Goal: Book appointment/travel/reservation

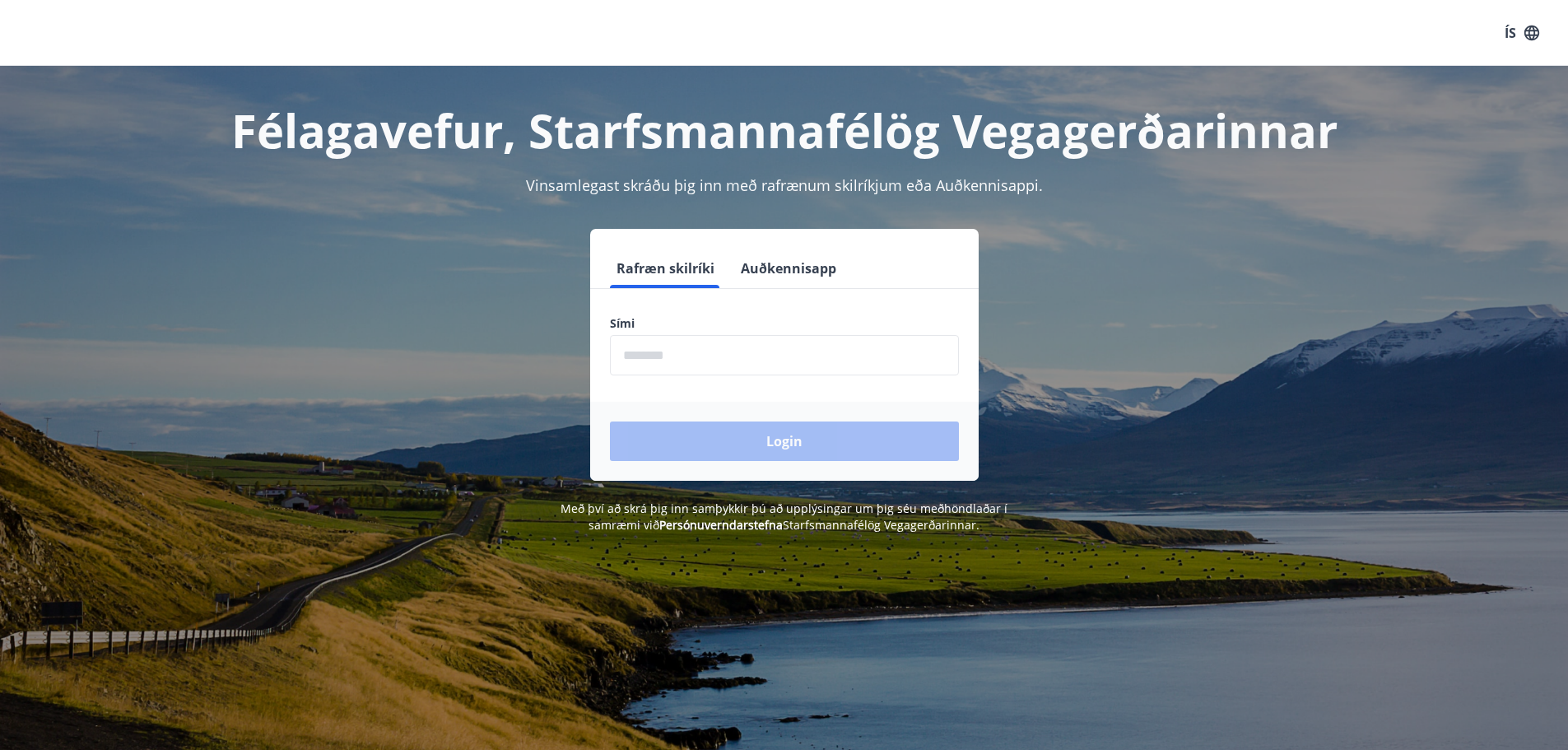
click at [687, 348] on input "phone" at bounding box center [784, 355] width 349 height 40
type input "********"
click at [802, 439] on button "Login" at bounding box center [784, 441] width 349 height 40
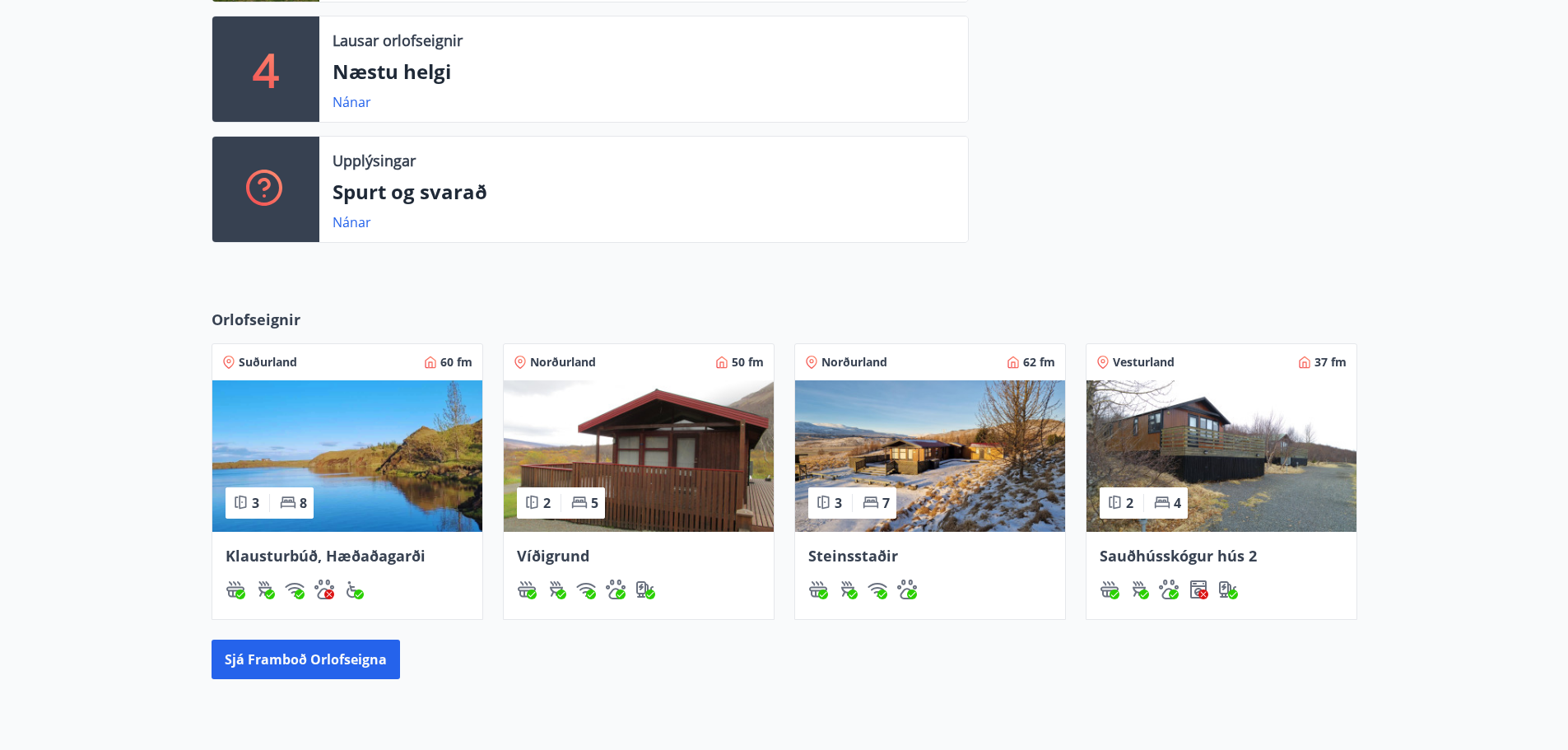
scroll to position [563, 0]
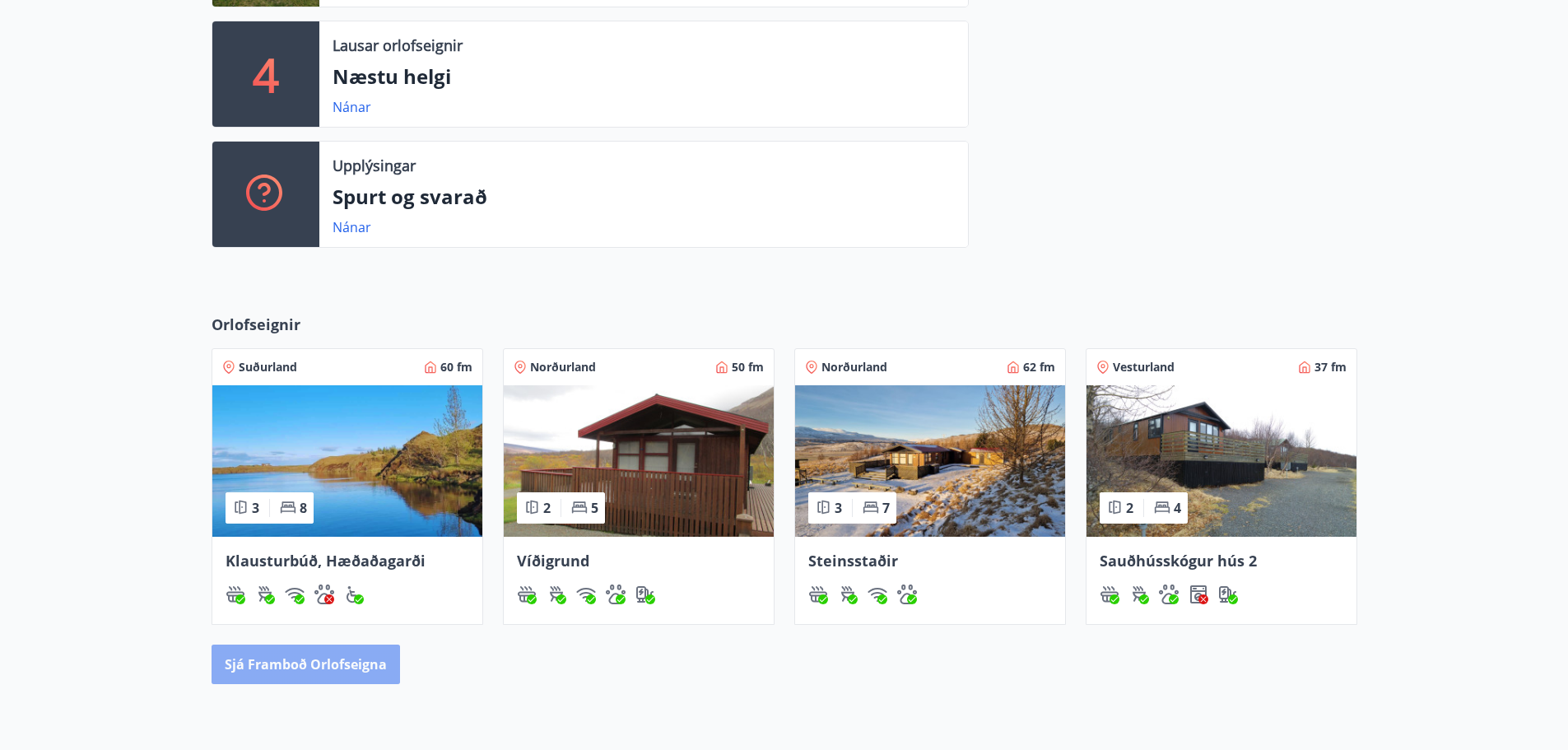
click at [322, 666] on button "Sjá framboð orlofseigna" at bounding box center [306, 664] width 189 height 40
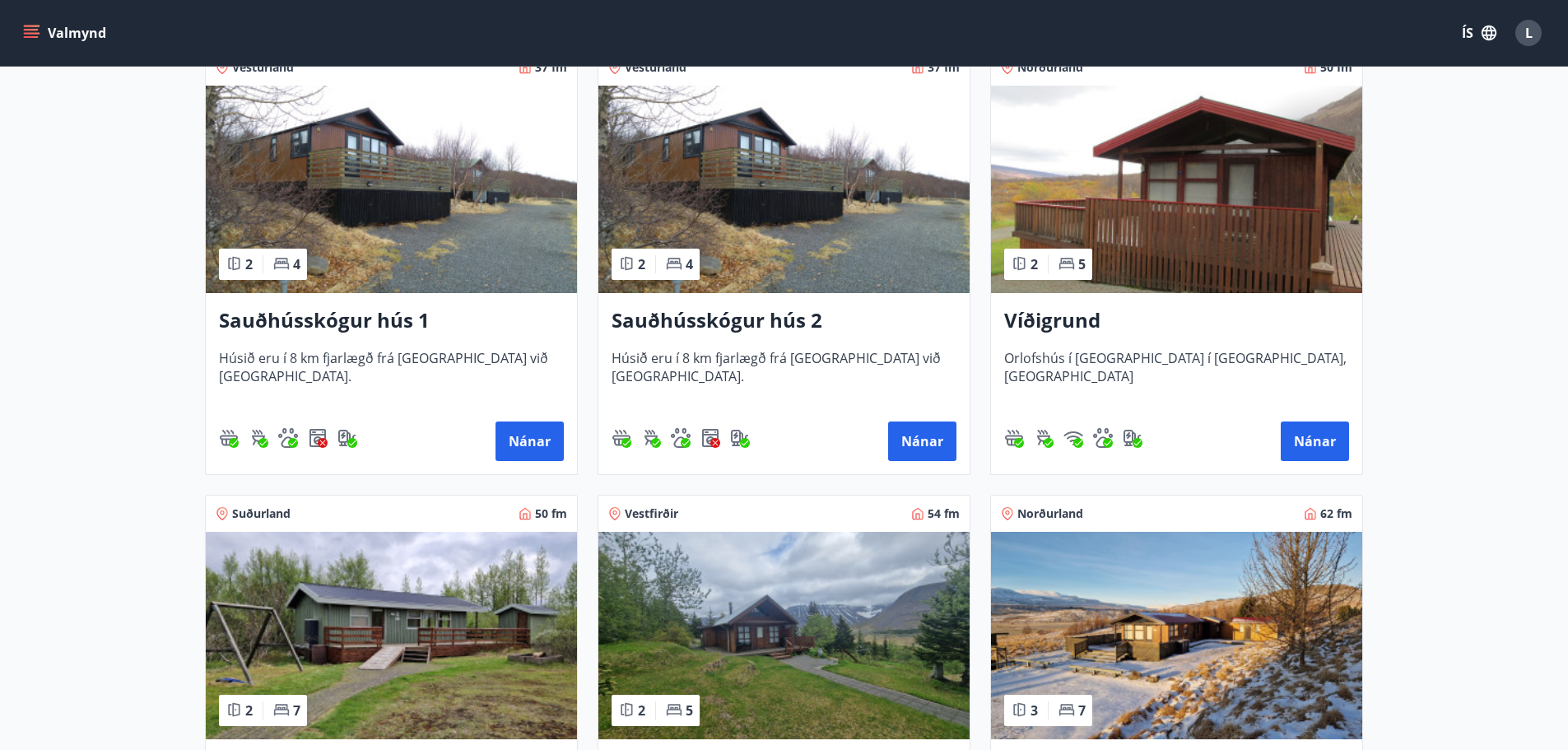
scroll to position [494, 0]
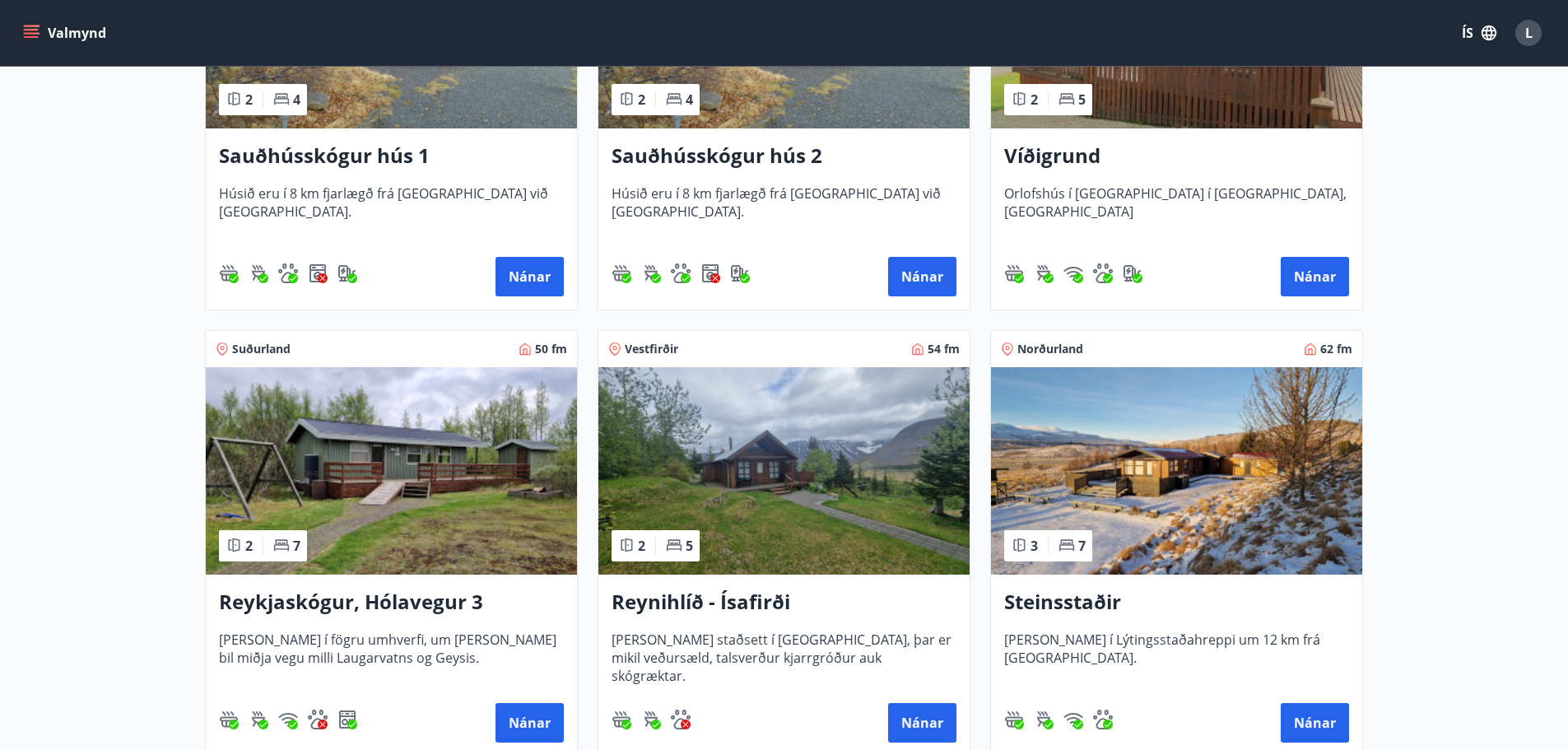
click at [662, 601] on h3 "Reynihlíð - Ísafirði" at bounding box center [784, 602] width 345 height 29
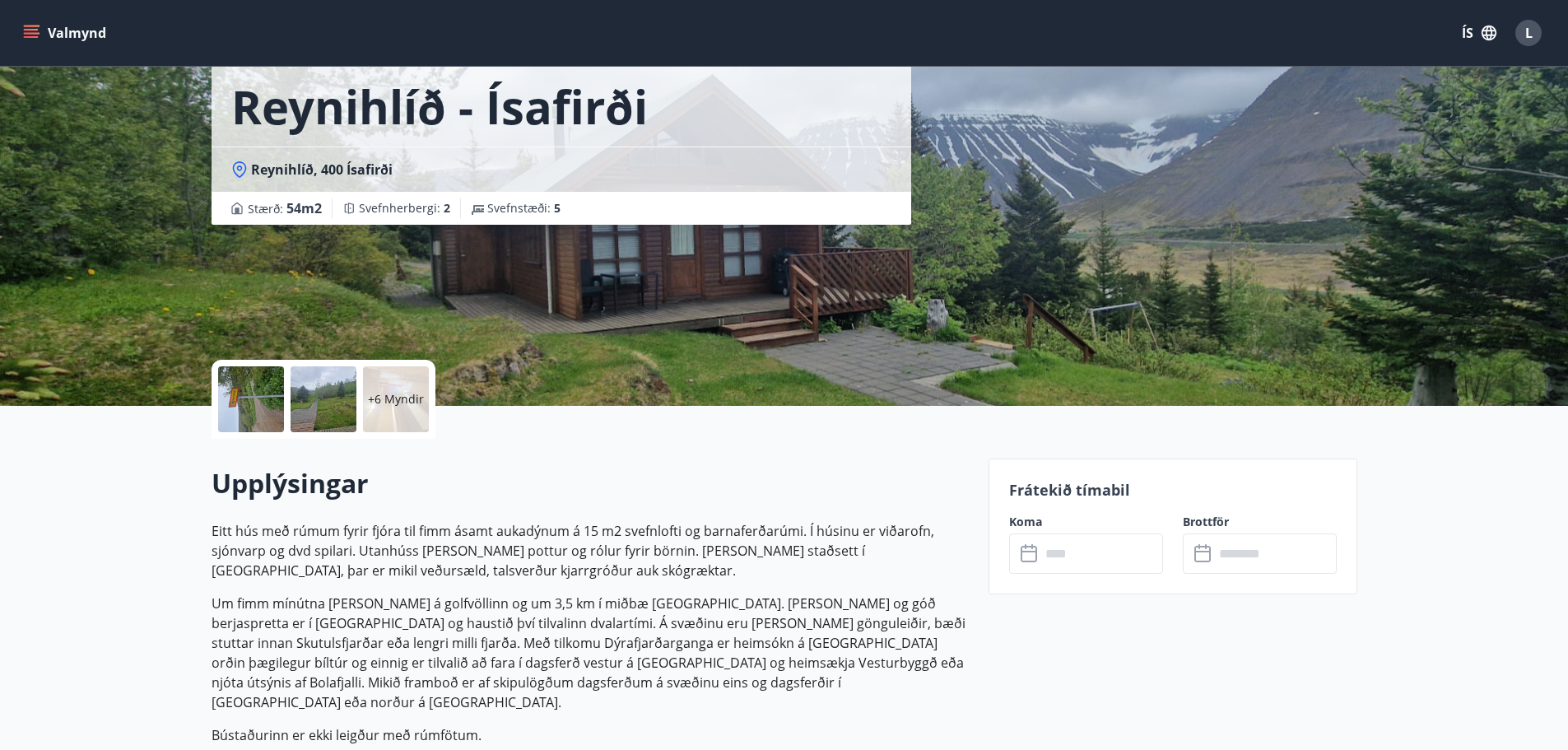
scroll to position [82, 0]
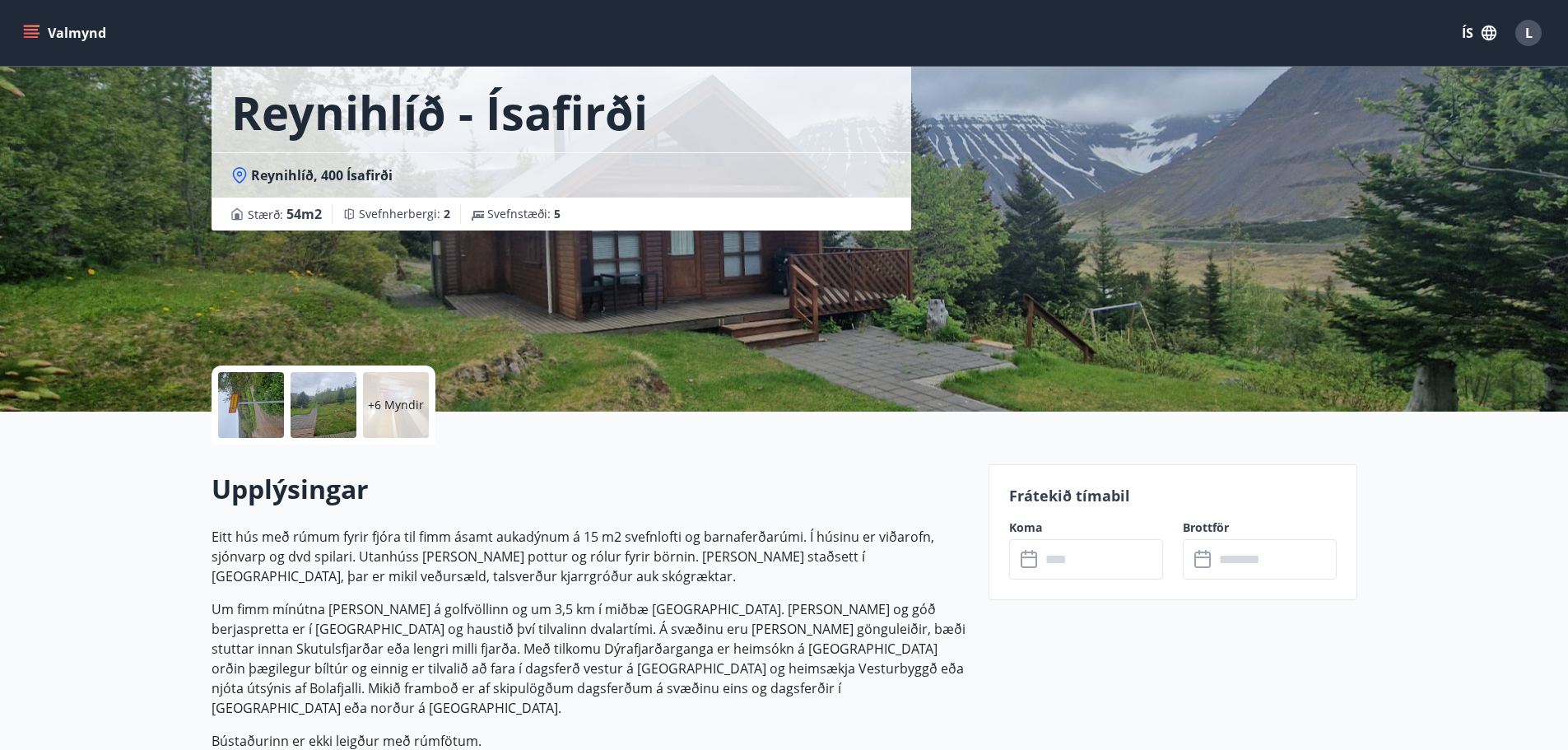
click at [1180, 210] on div "Reynihlíð - Ísafirði Reynihlíð, 400 Ísafirði Stærð : 54 m2 Svefnherbergi : 2 Sv…" at bounding box center [784, 164] width 1145 height 494
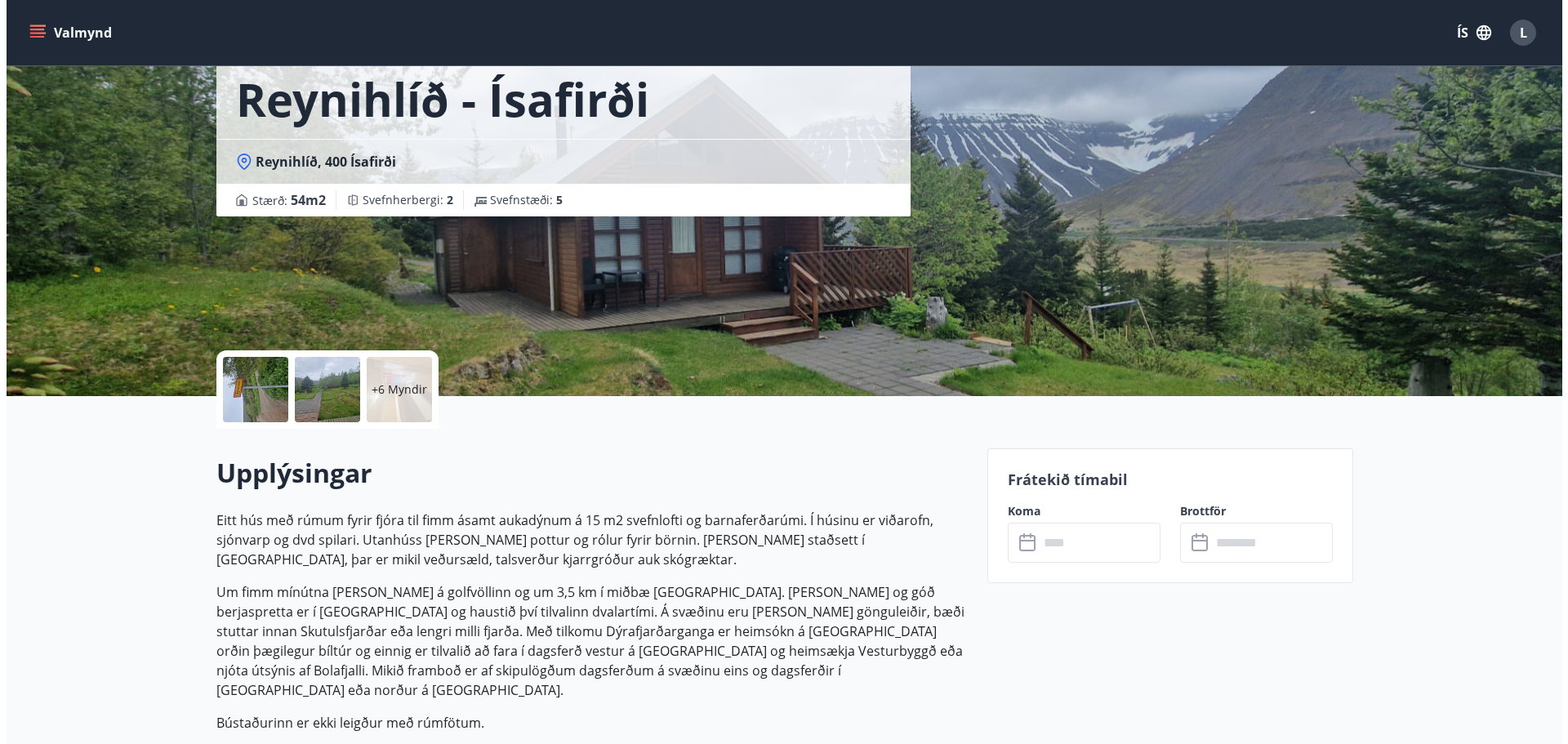
scroll to position [0, 0]
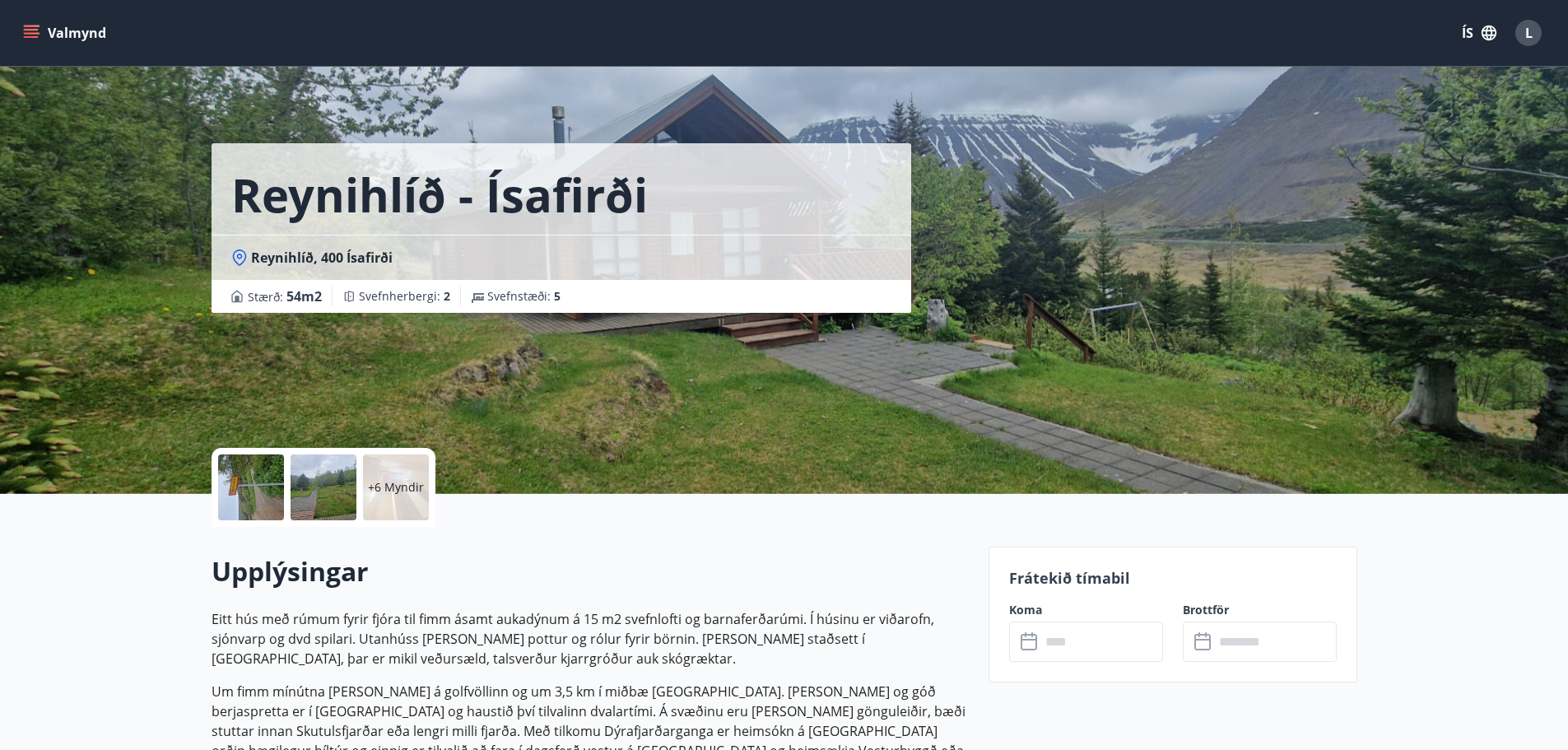
click at [389, 476] on div "+6 Myndir" at bounding box center [396, 487] width 66 height 66
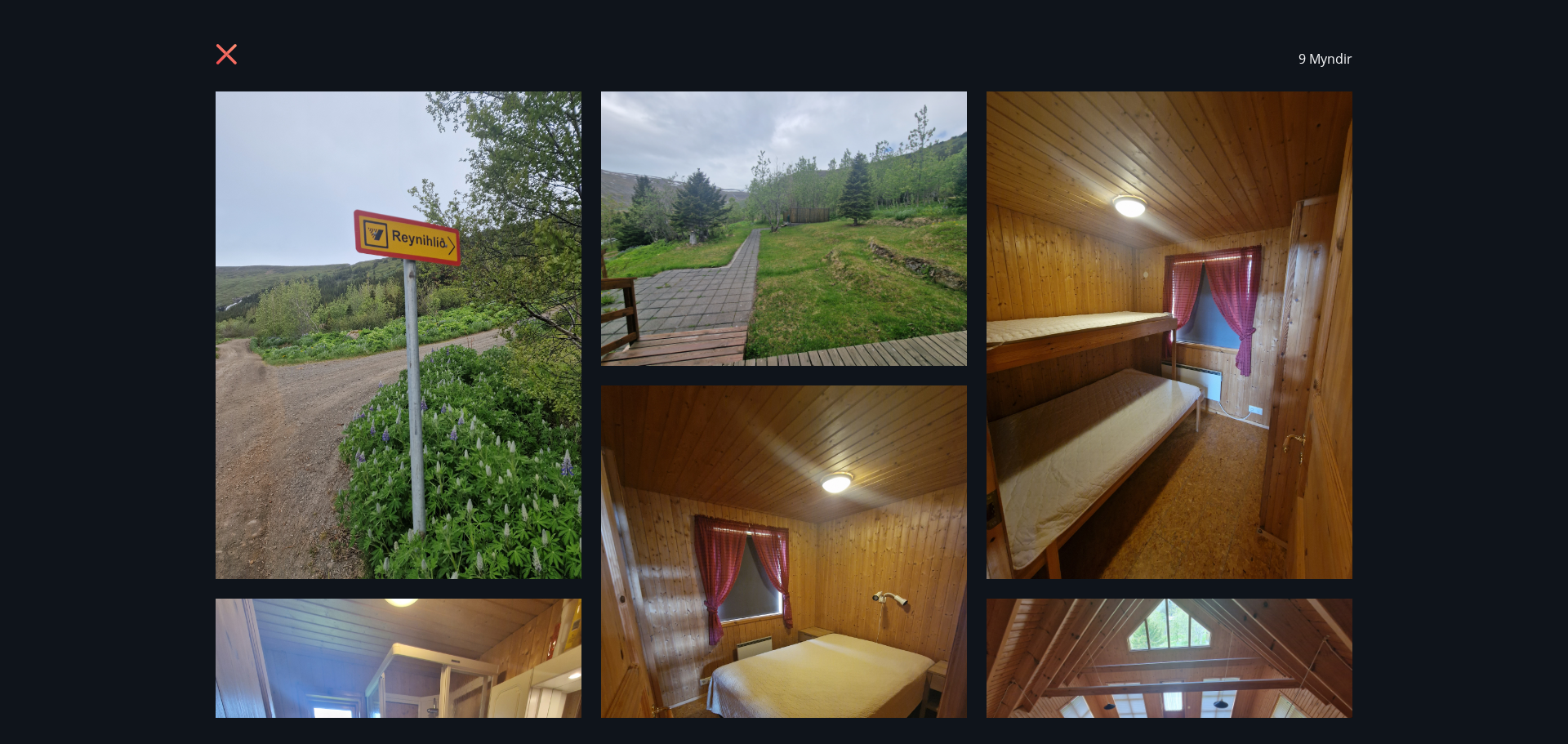
click at [1141, 449] on img at bounding box center [1170, 336] width 366 height 488
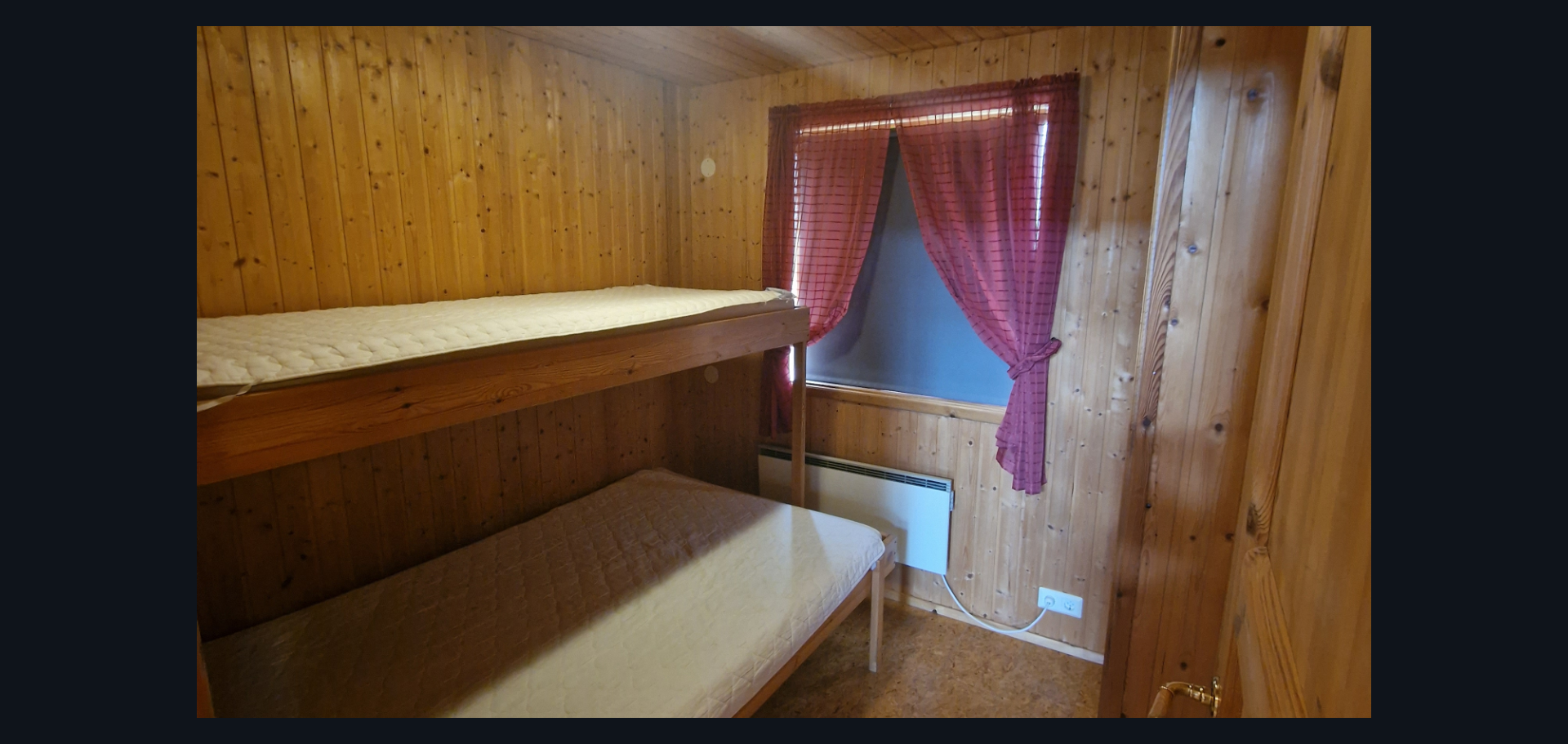
scroll to position [735, 0]
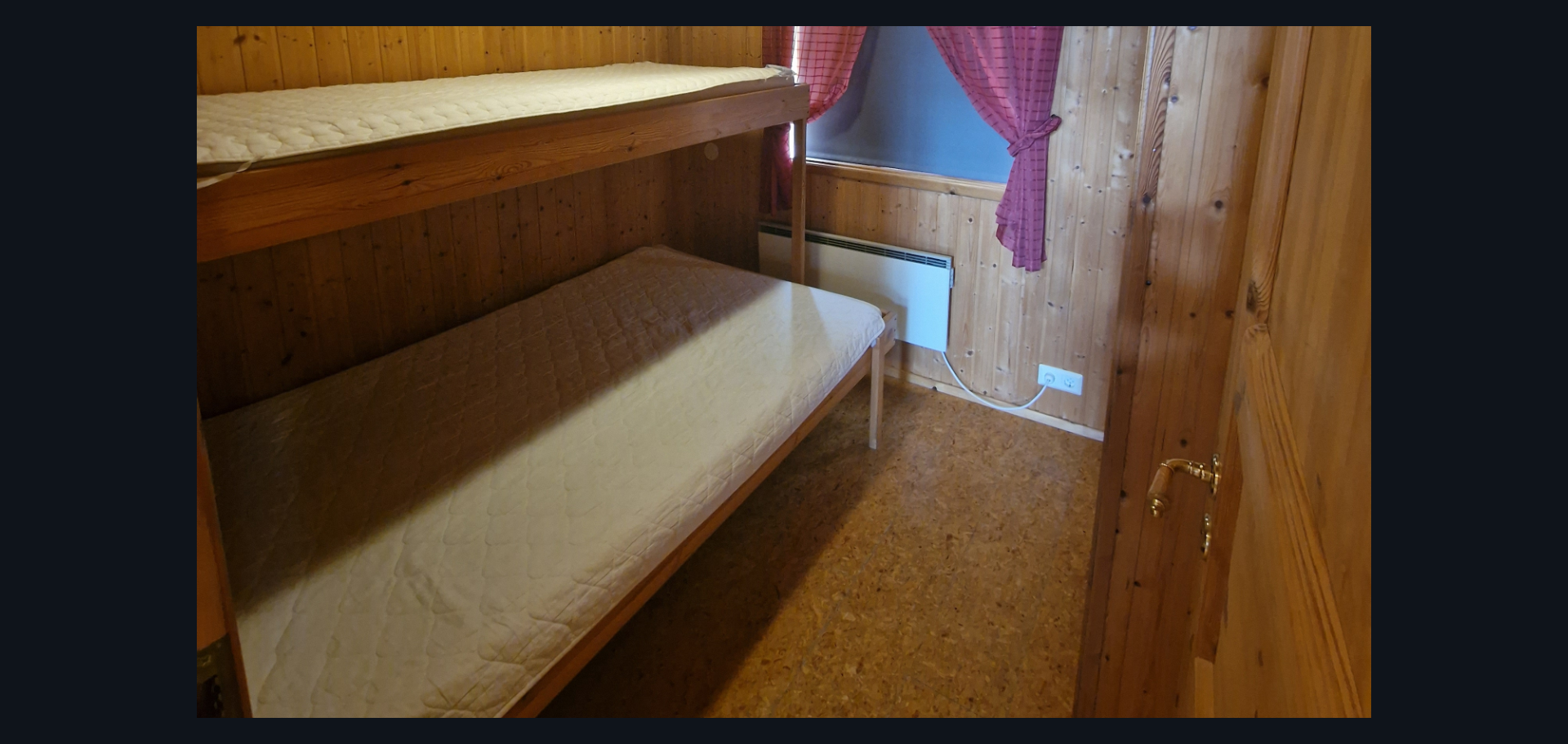
click at [1547, 369] on div at bounding box center [784, 139] width 1568 height 1565
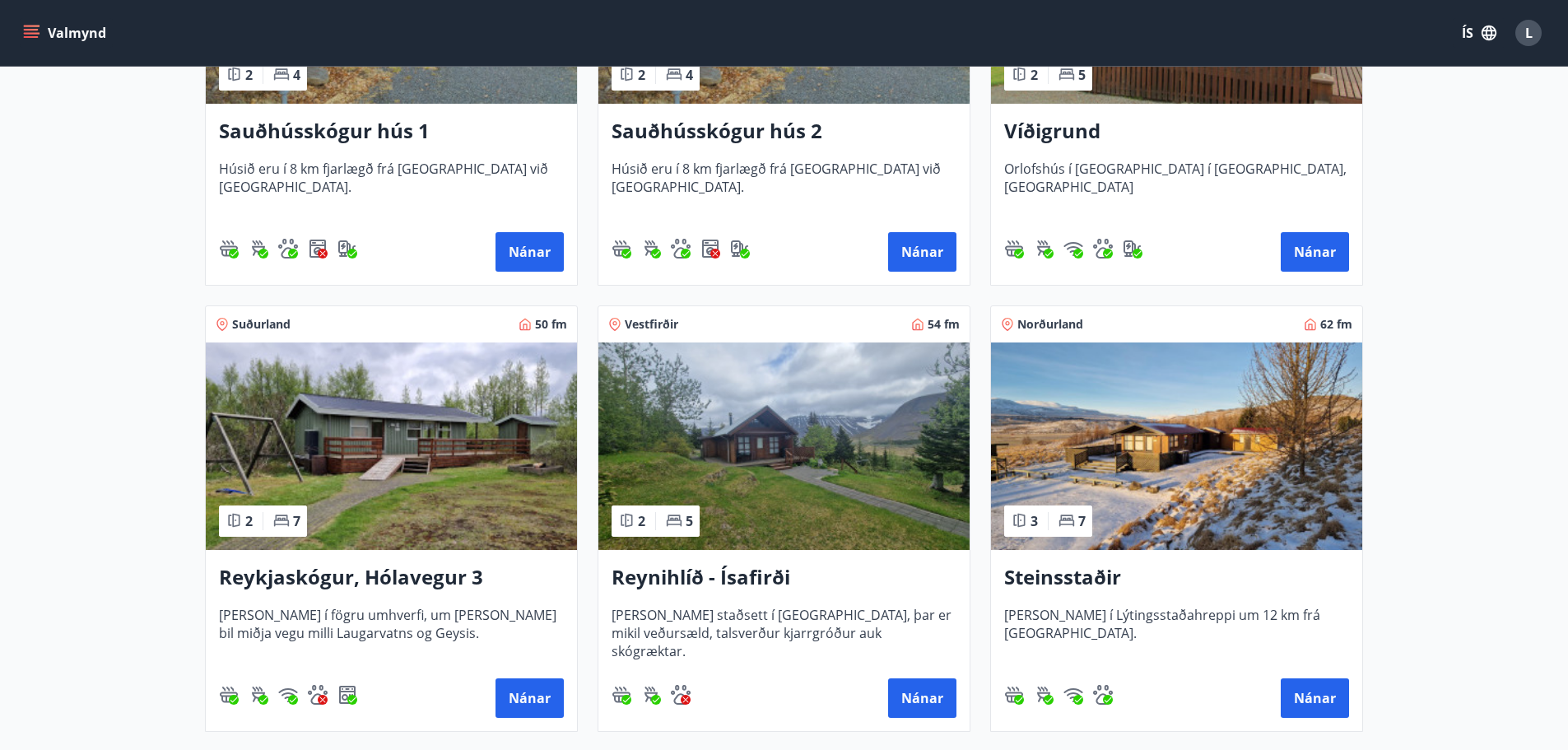
scroll to position [658, 0]
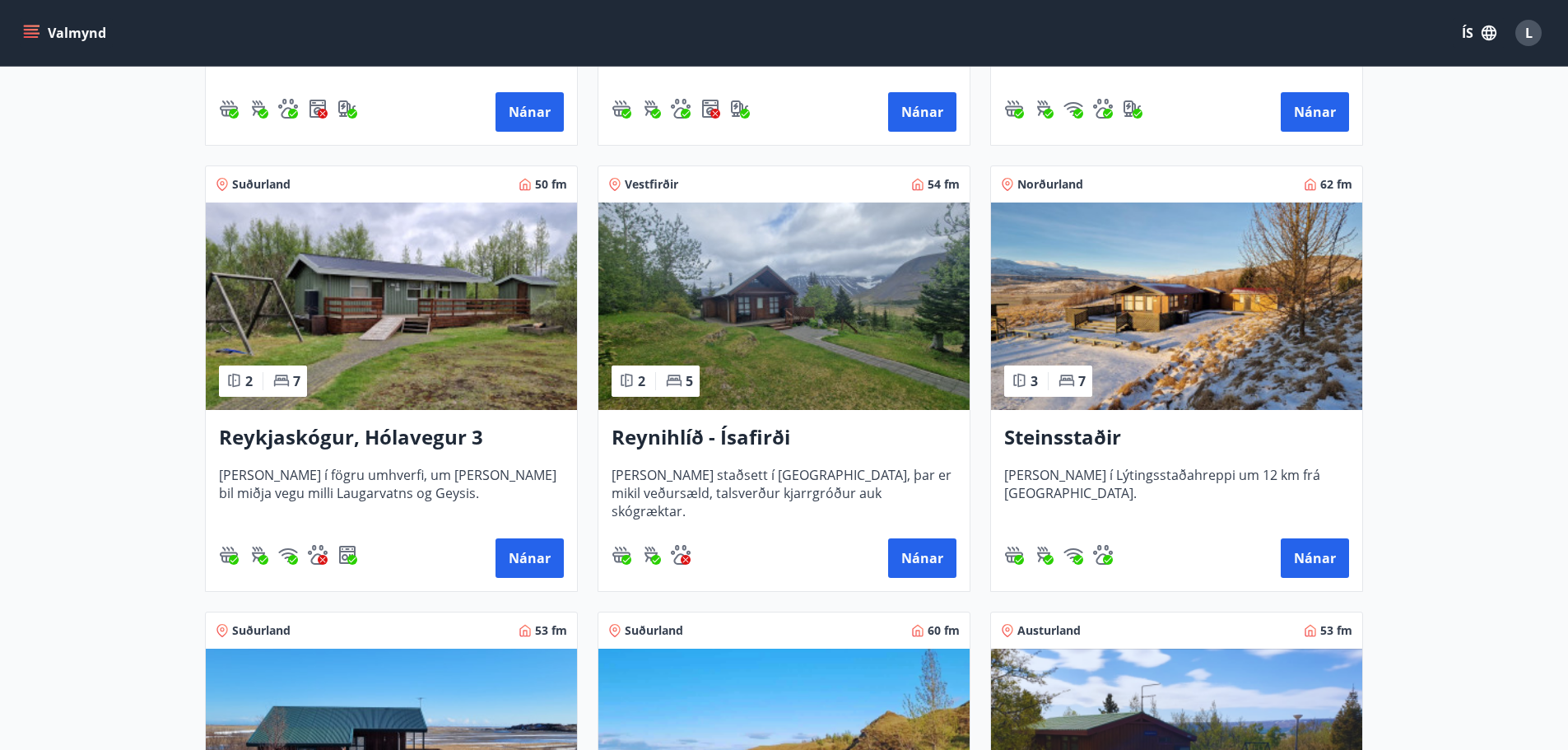
click at [730, 434] on h3 "Reynihlíð - Ísafirði" at bounding box center [784, 438] width 345 height 29
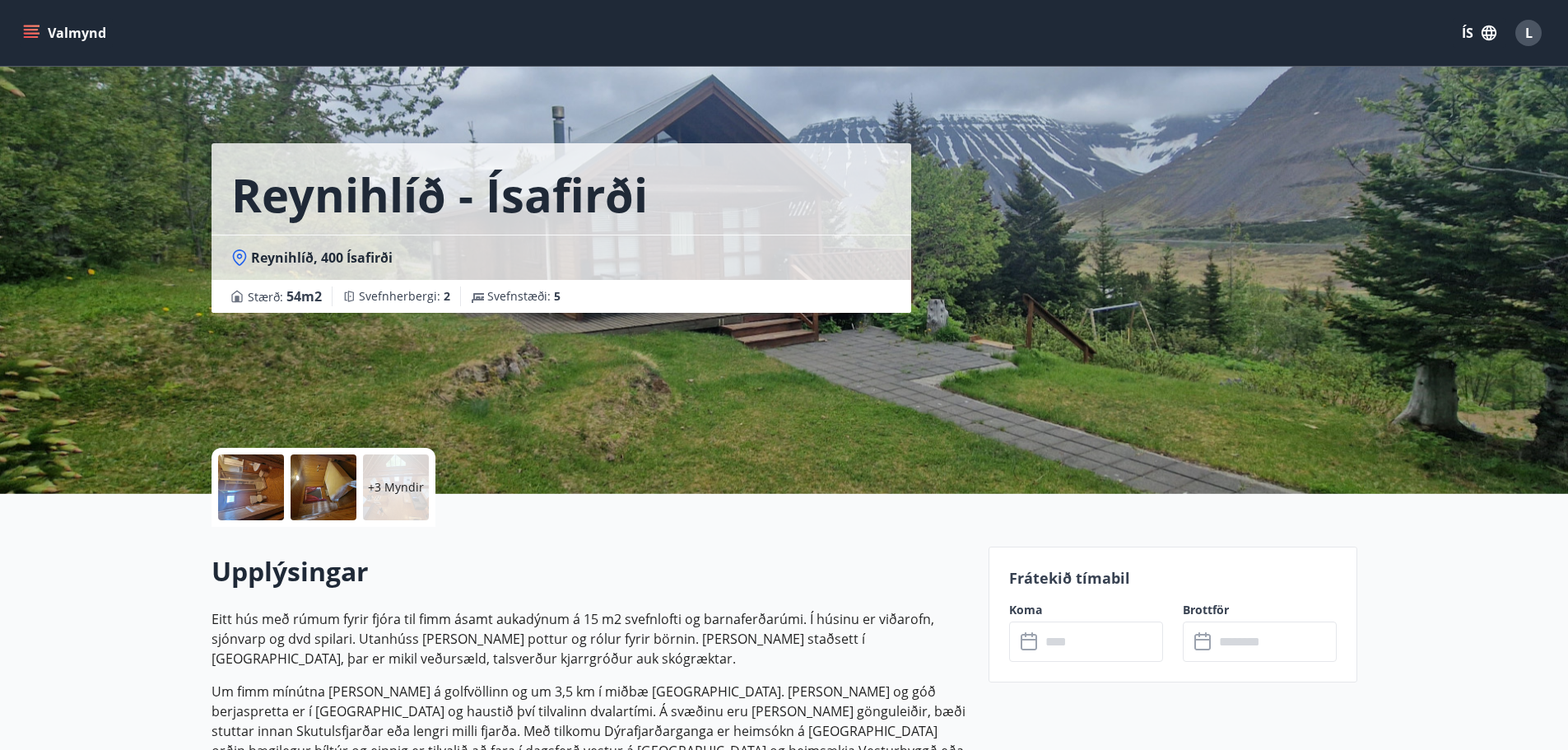
click at [263, 475] on div at bounding box center [251, 487] width 66 height 66
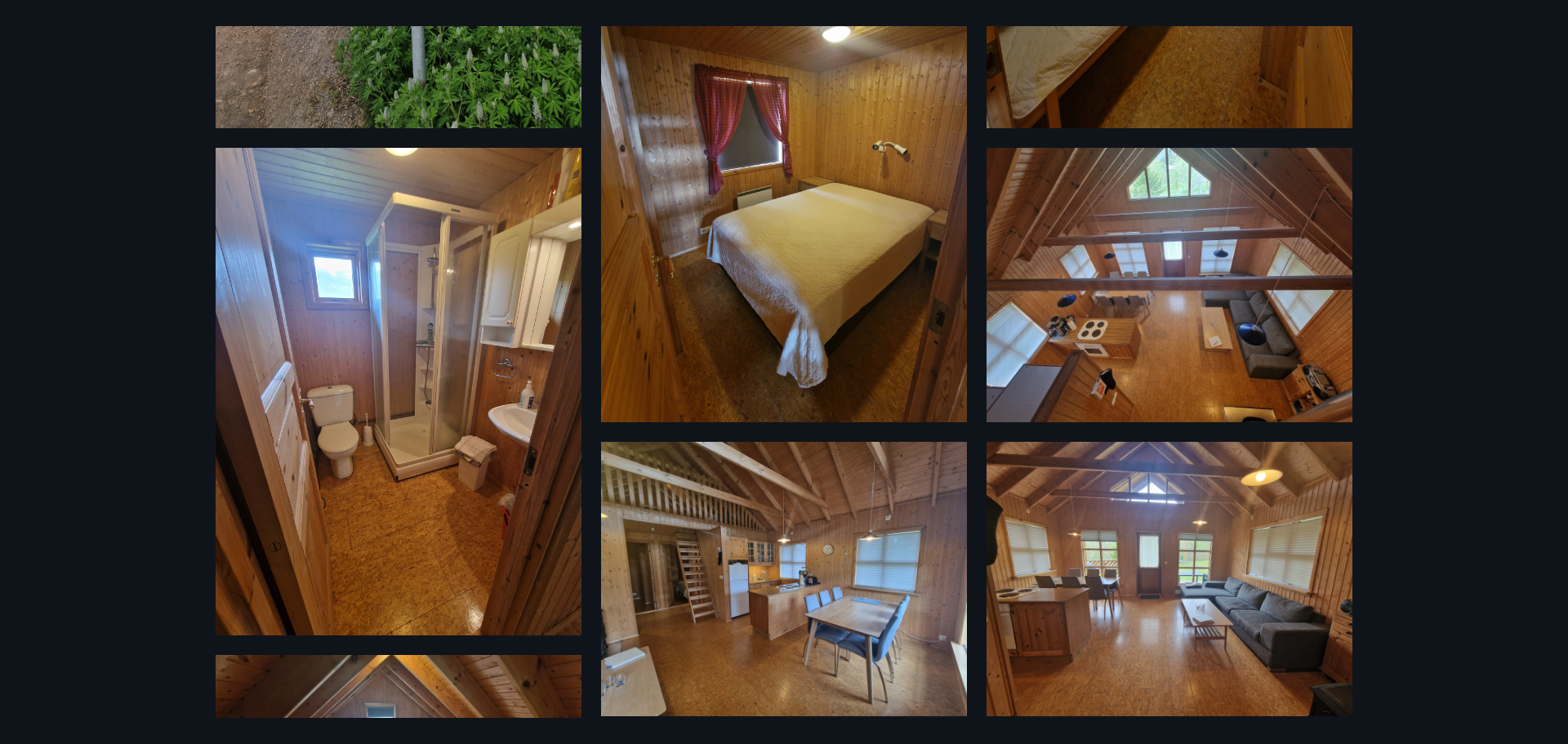
scroll to position [667, 0]
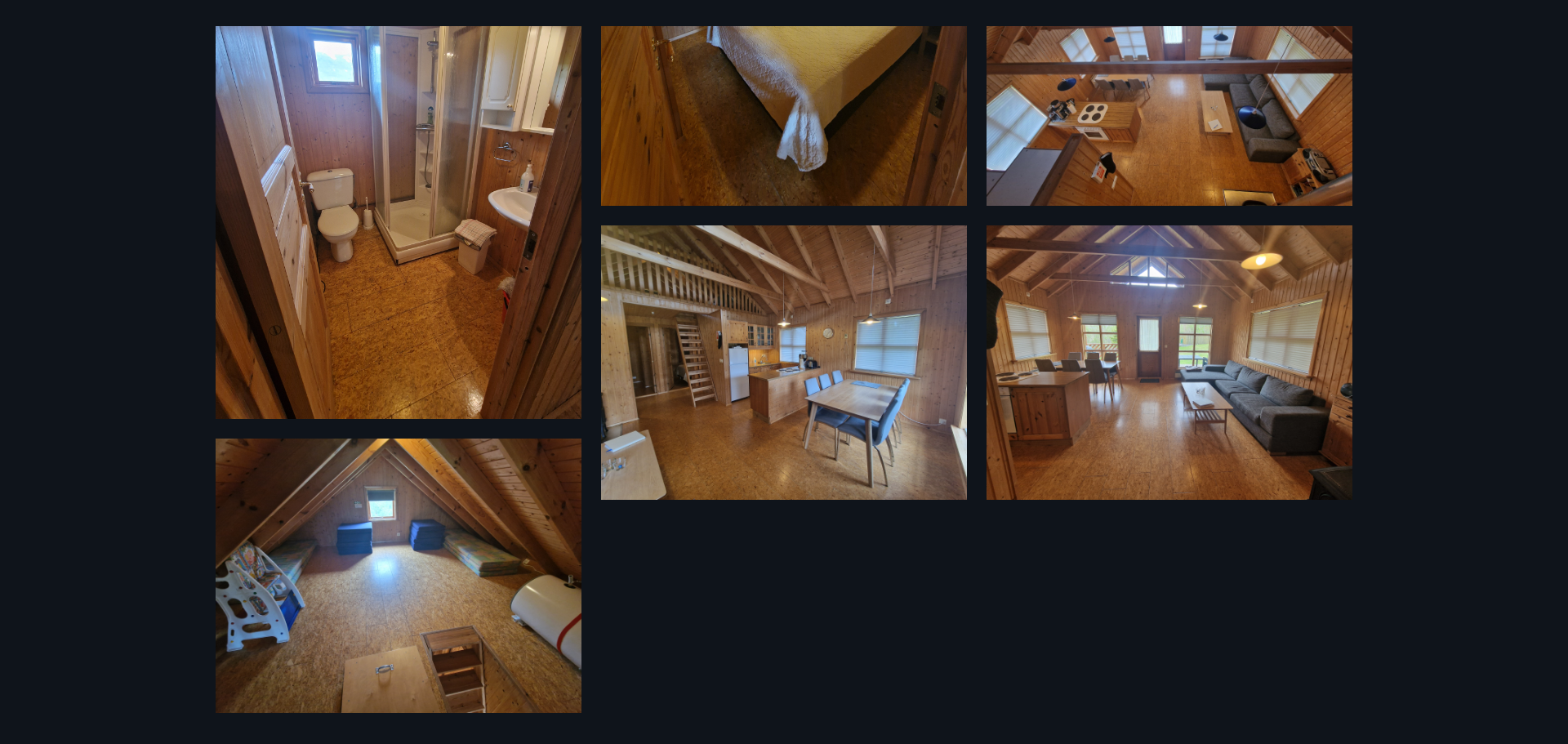
click at [702, 397] on img at bounding box center [784, 362] width 366 height 275
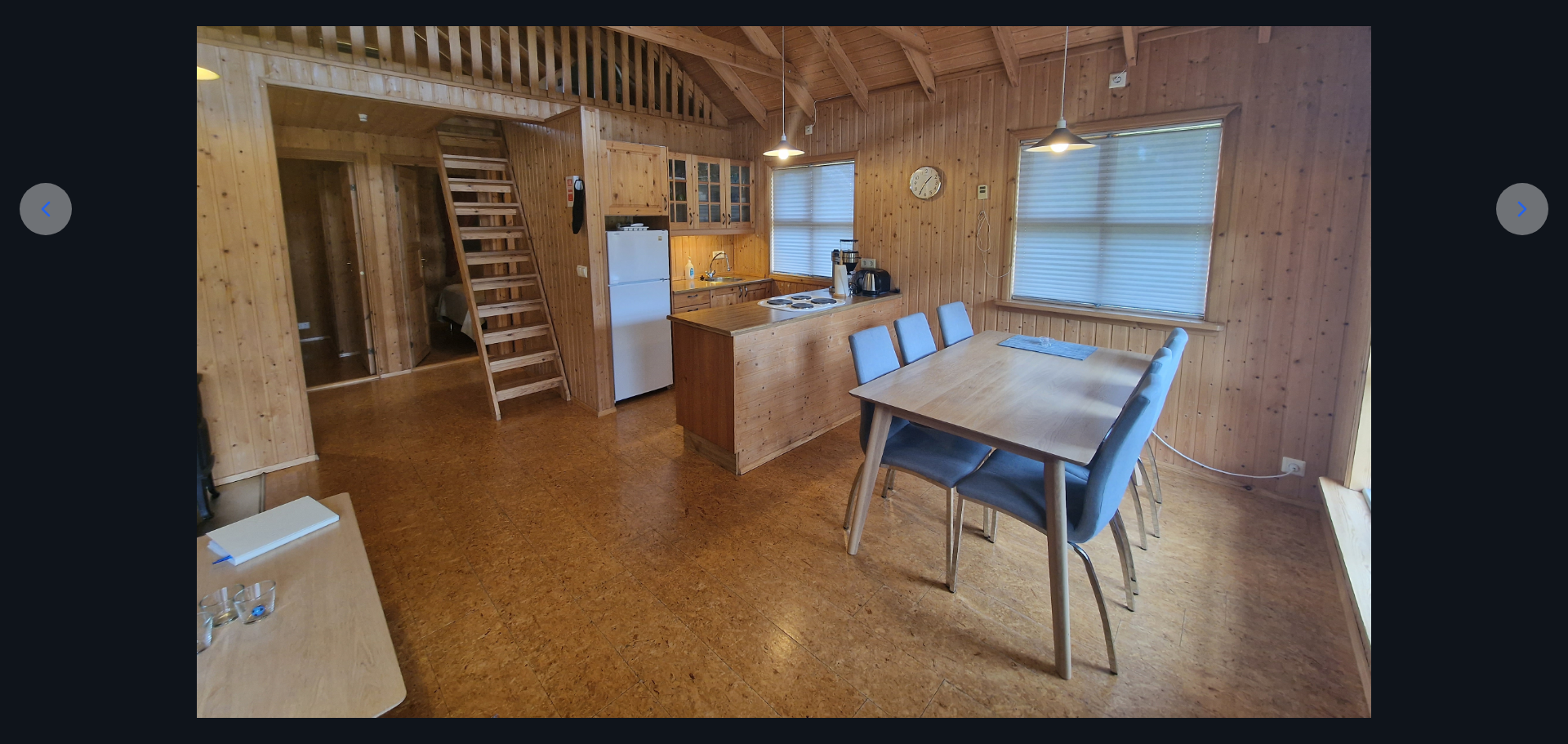
scroll to position [0, 0]
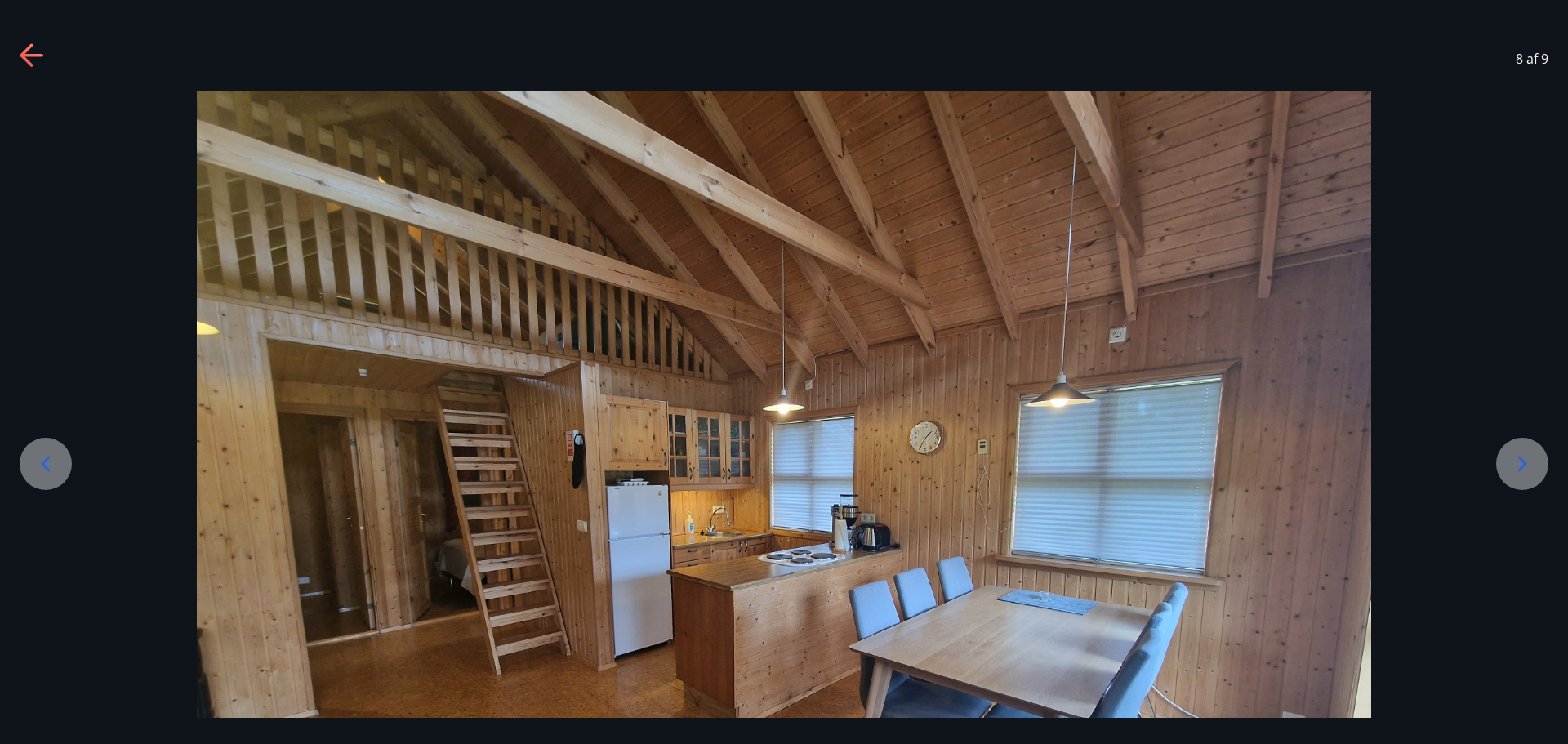
click at [1516, 458] on icon at bounding box center [1522, 463] width 26 height 26
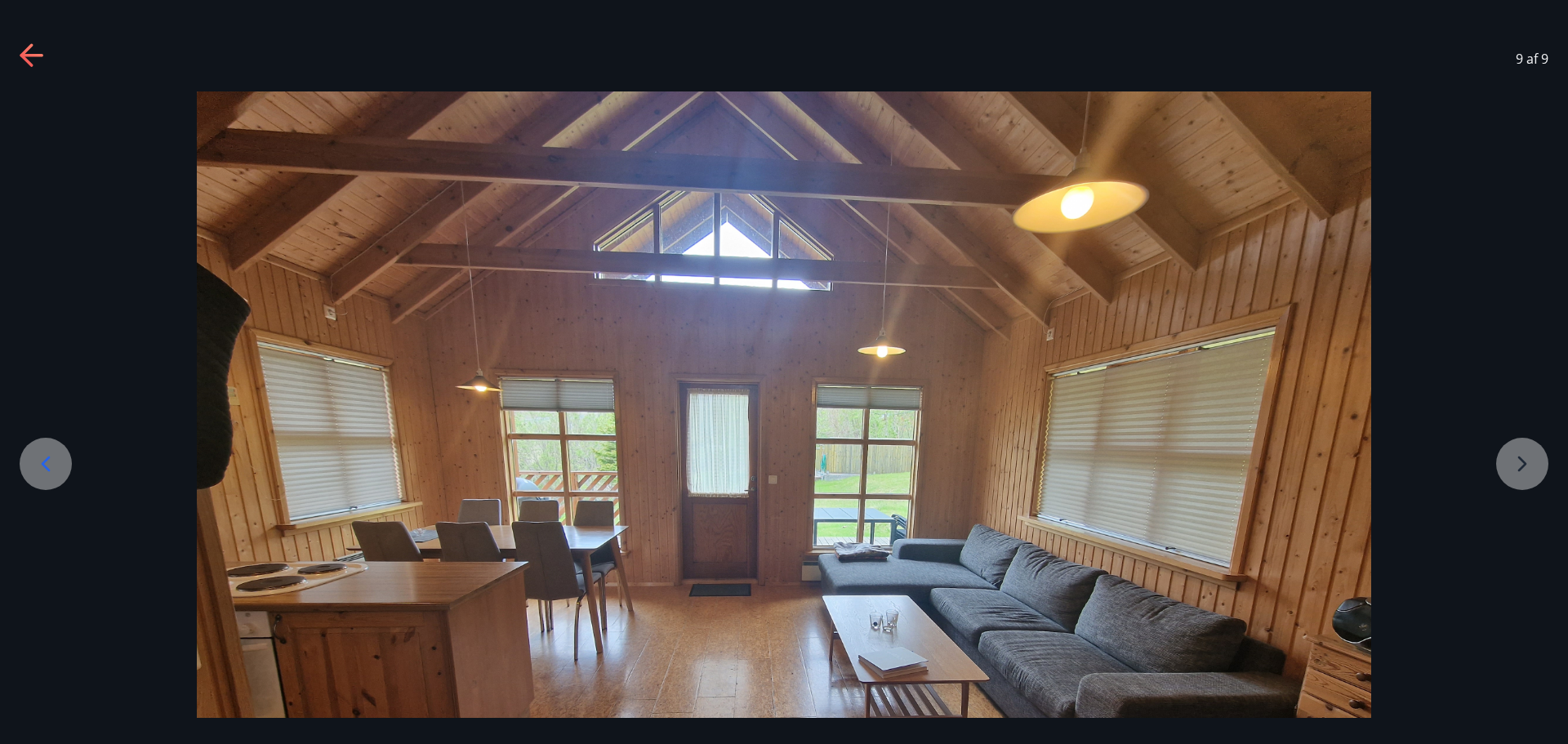
click at [1516, 458] on div at bounding box center [784, 532] width 1568 height 881
click at [60, 468] on div at bounding box center [45, 463] width 53 height 53
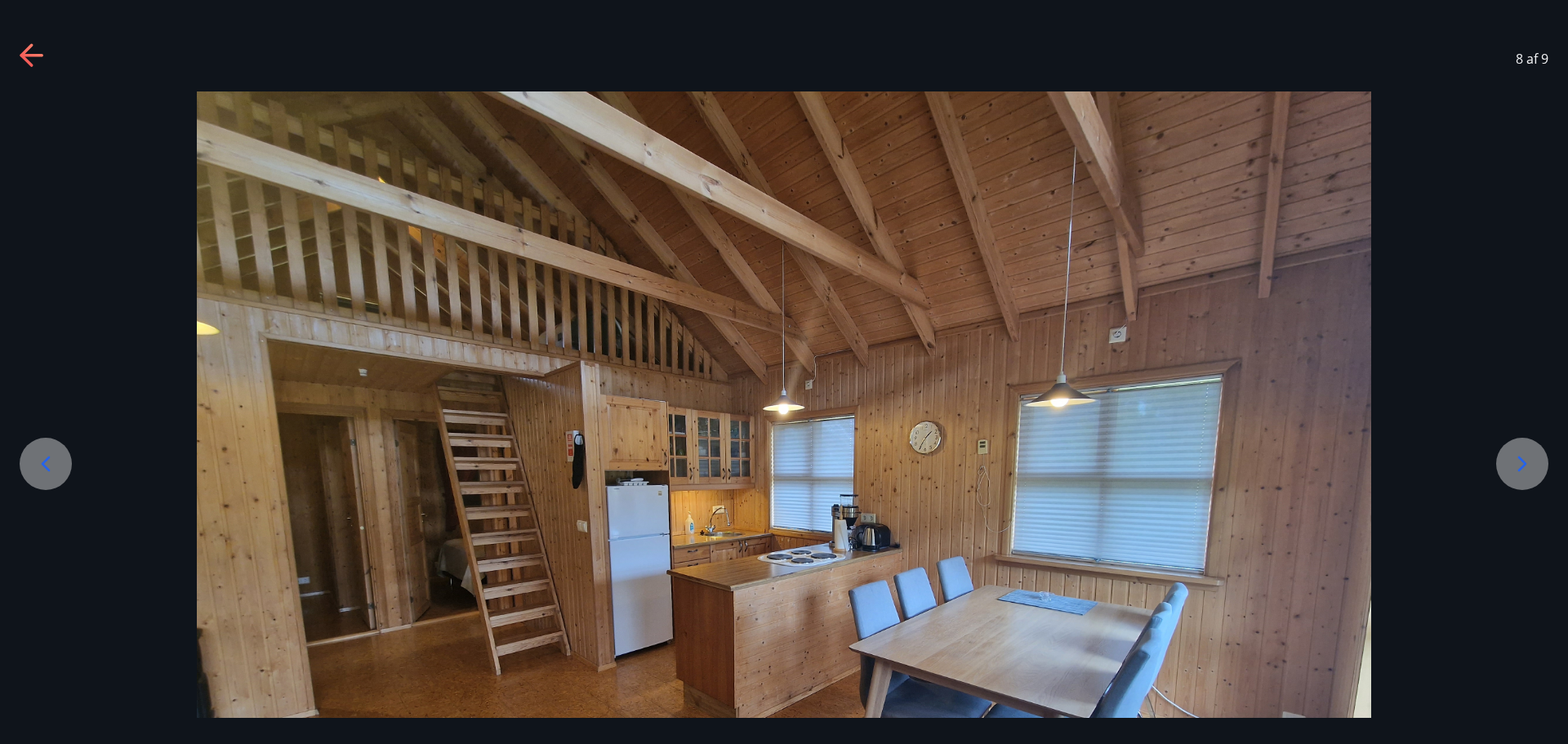
click at [60, 468] on div at bounding box center [45, 463] width 53 height 53
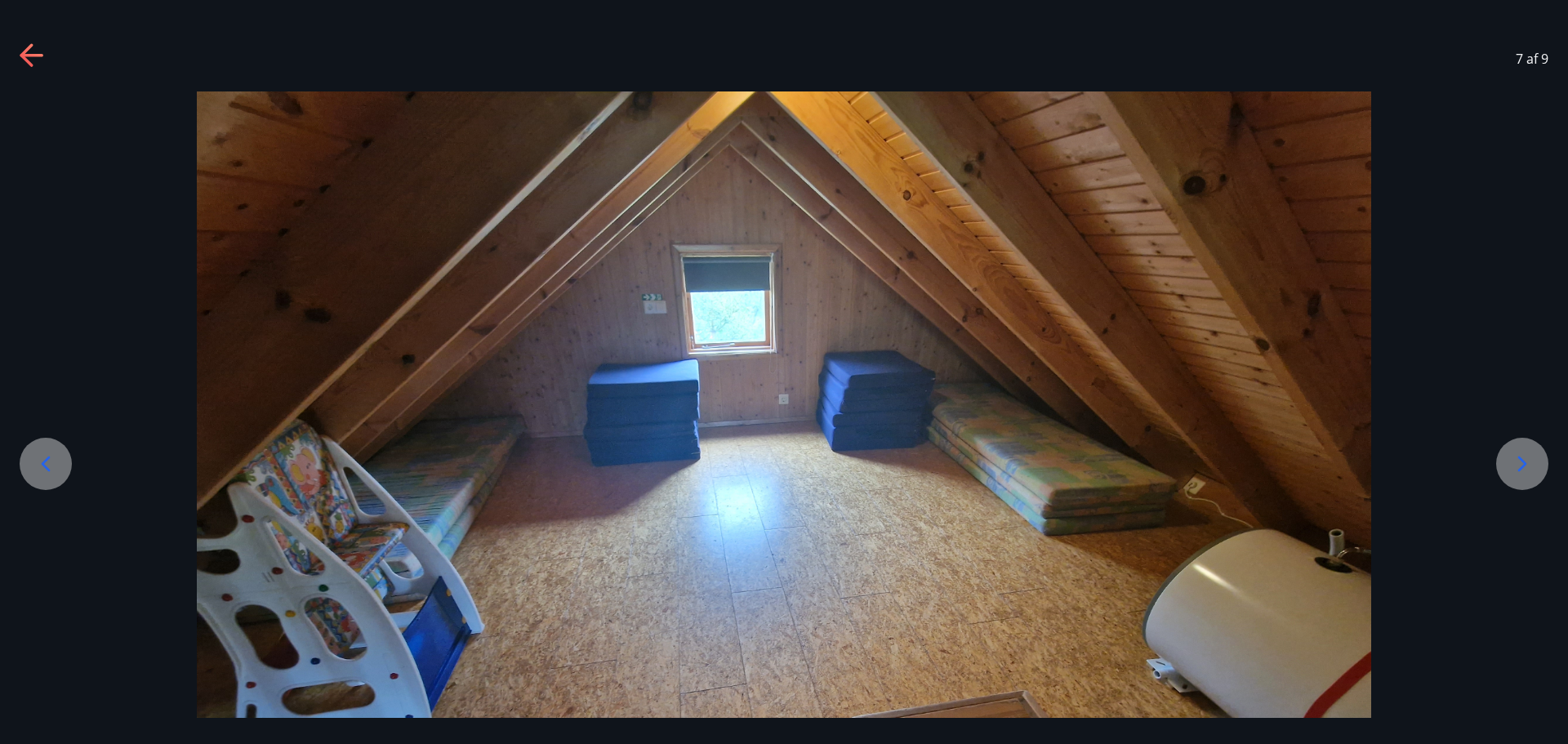
click at [60, 468] on div at bounding box center [45, 463] width 53 height 53
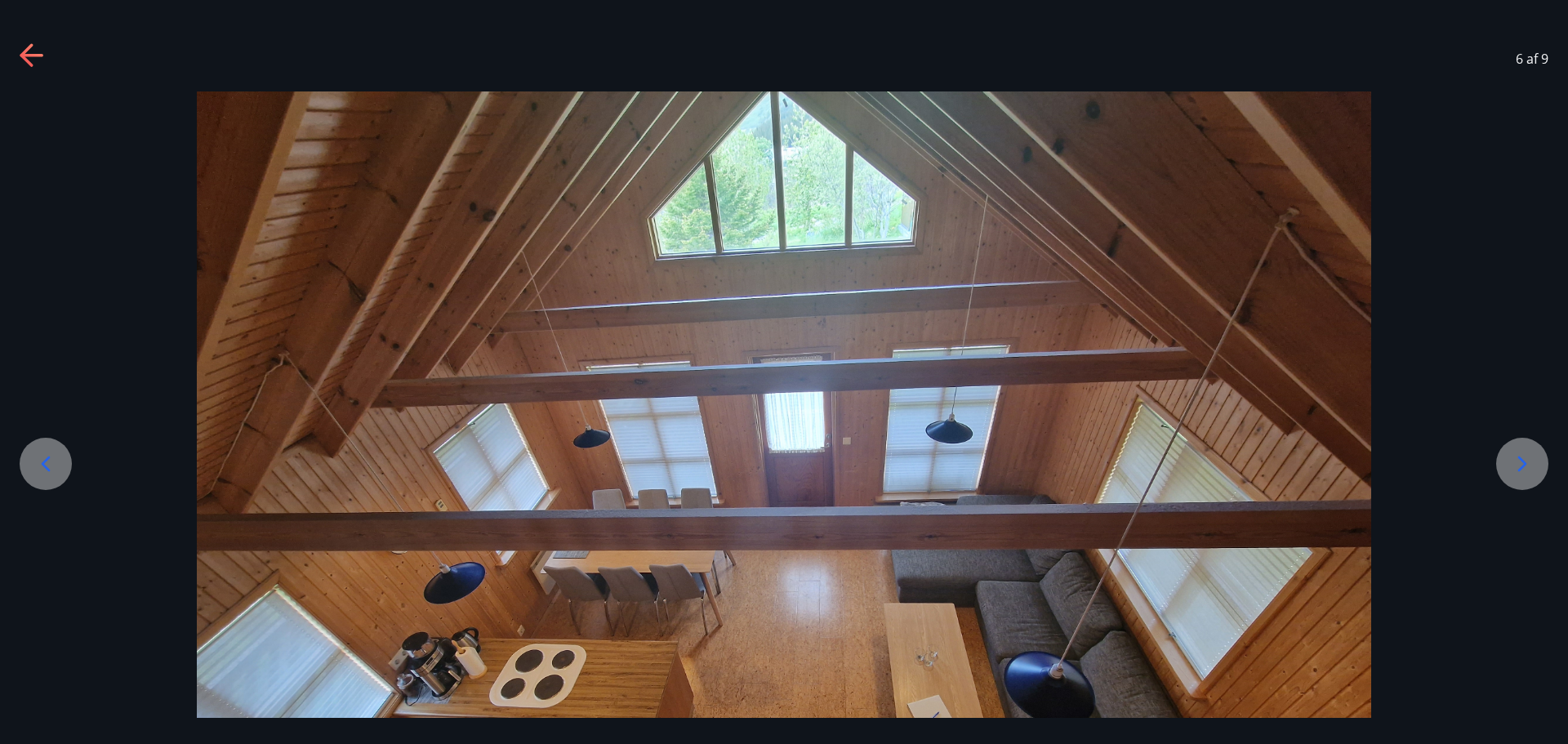
click at [60, 468] on div at bounding box center [45, 463] width 53 height 53
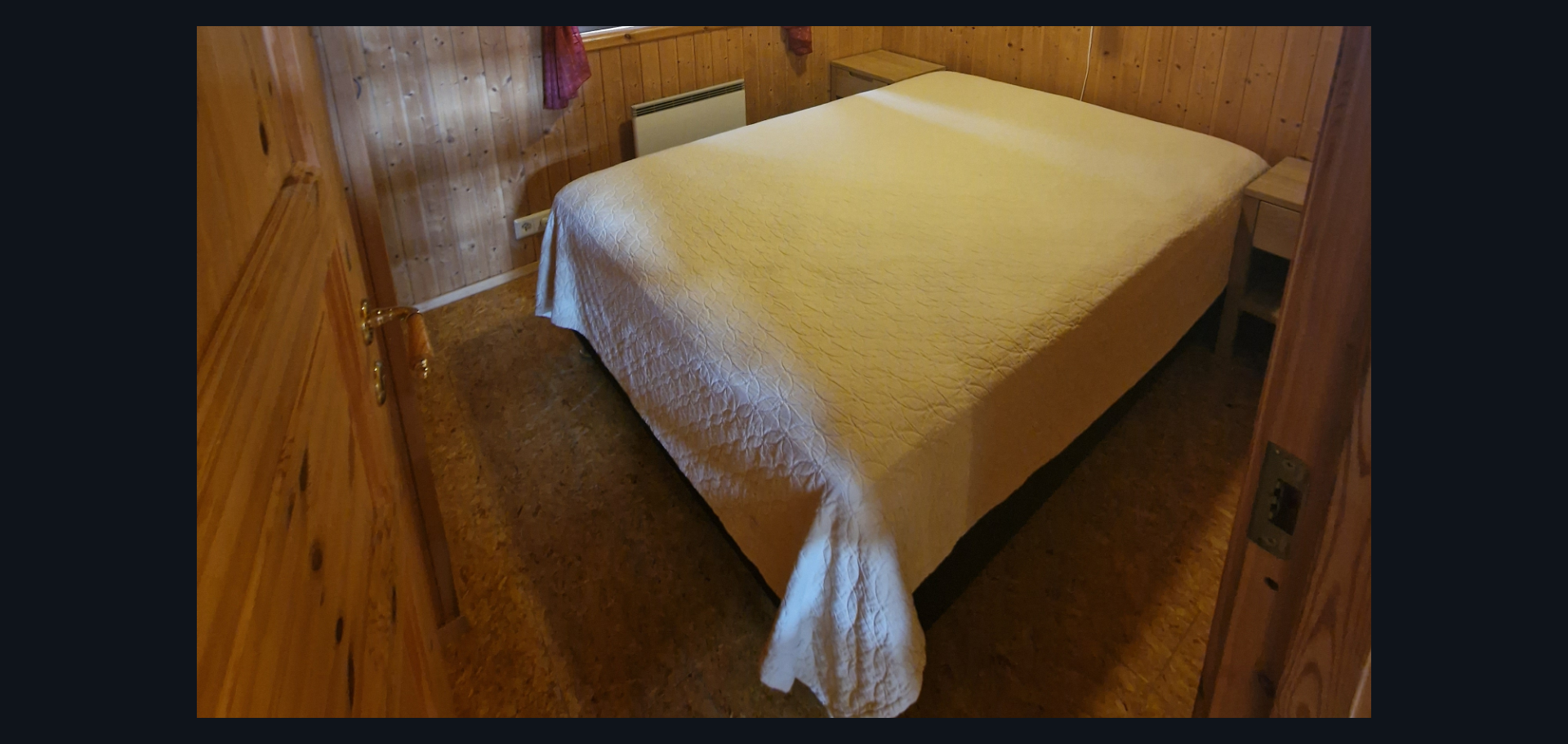
scroll to position [490, 0]
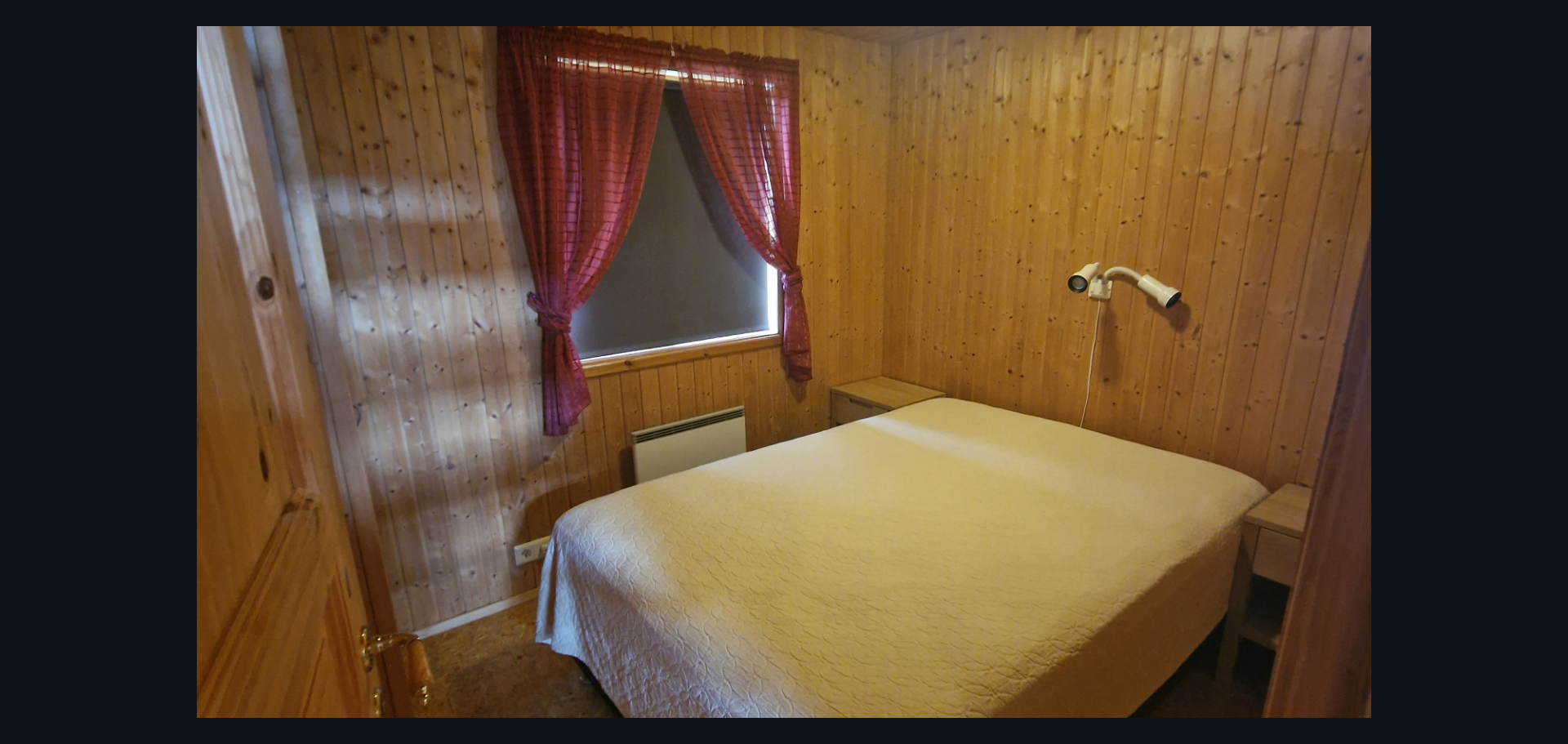
click at [1525, 411] on div at bounding box center [784, 384] width 1568 height 1565
click at [160, 462] on div at bounding box center [784, 384] width 1568 height 1565
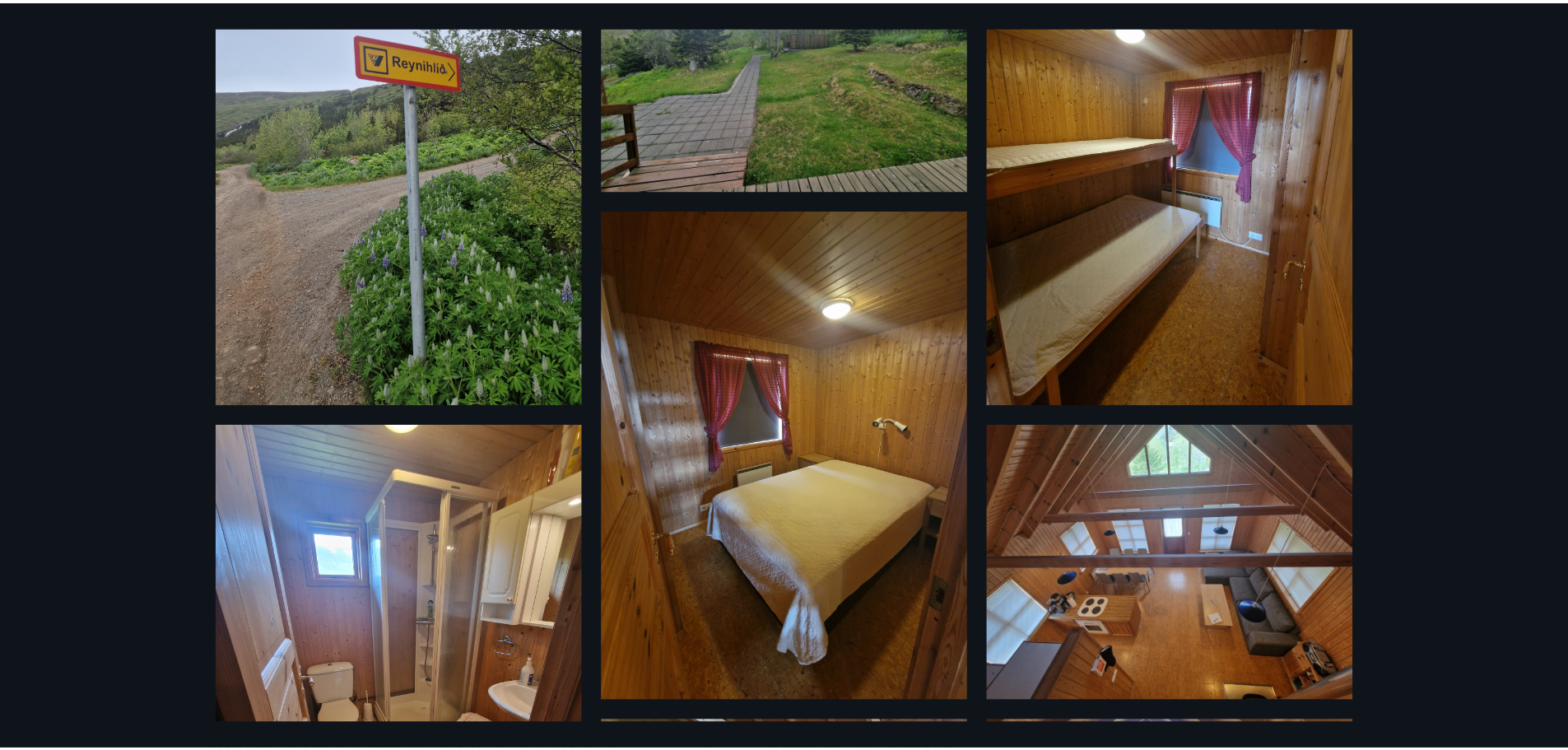
scroll to position [0, 0]
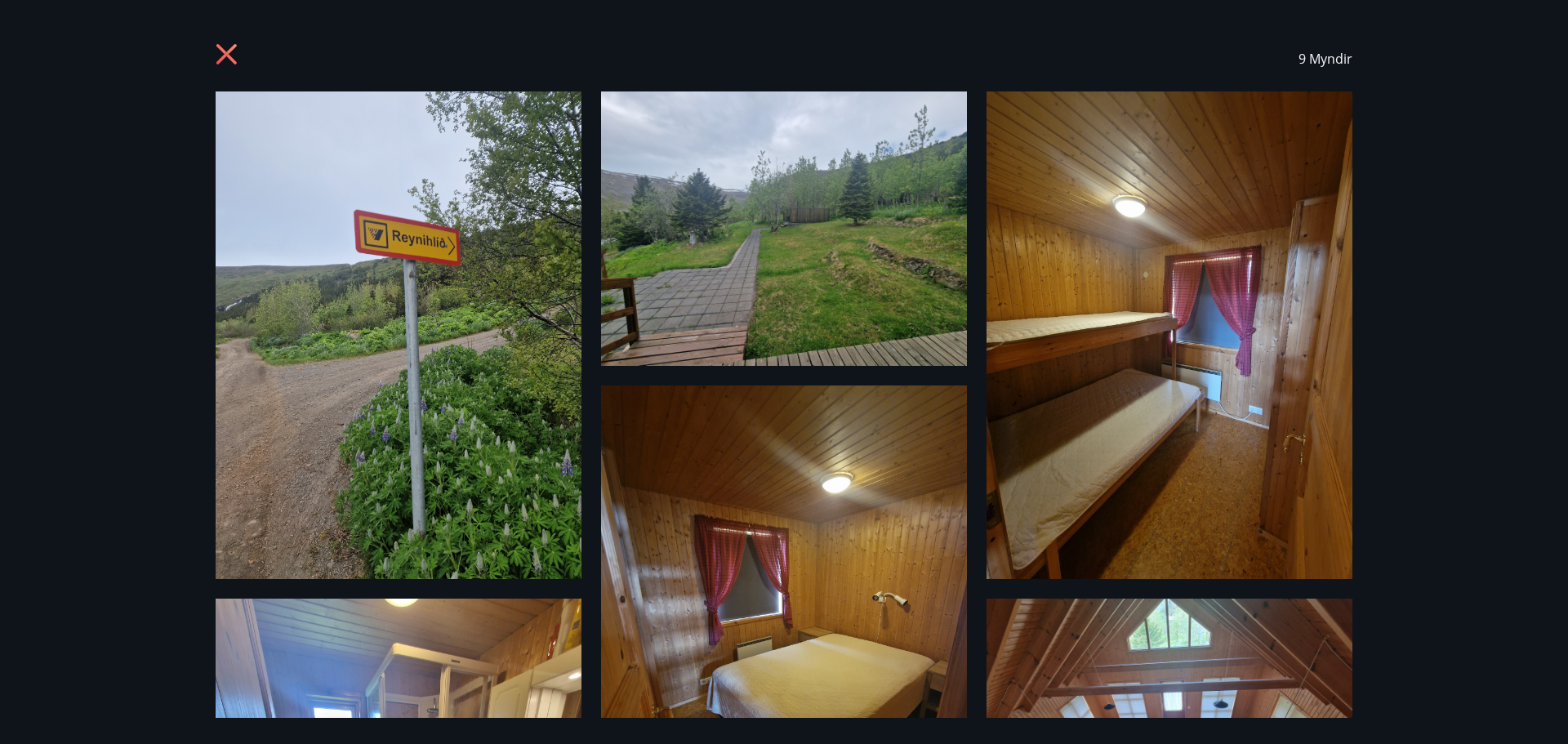
click at [229, 39] on div "9 Myndir" at bounding box center [784, 58] width 1137 height 65
click at [225, 58] on icon at bounding box center [226, 54] width 20 height 20
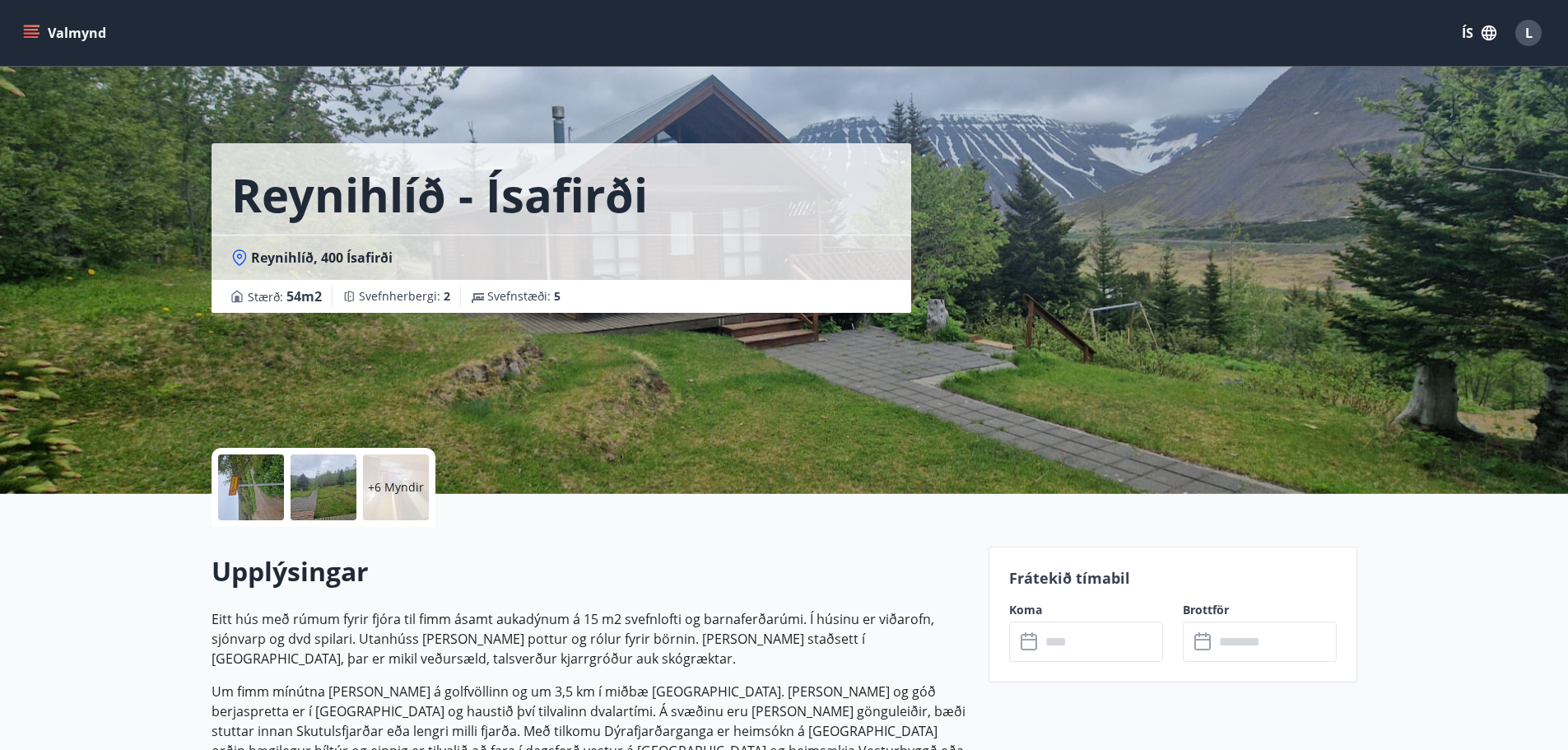
drag, startPoint x: 205, startPoint y: 620, endPoint x: 215, endPoint y: 619, distance: 10.0
click at [369, 640] on p "Eitt hús með rúmum fyrir fjóra til fimm ásamt aukadýnum á 15 m2 svefnlofti og b…" at bounding box center [590, 639] width 757 height 59
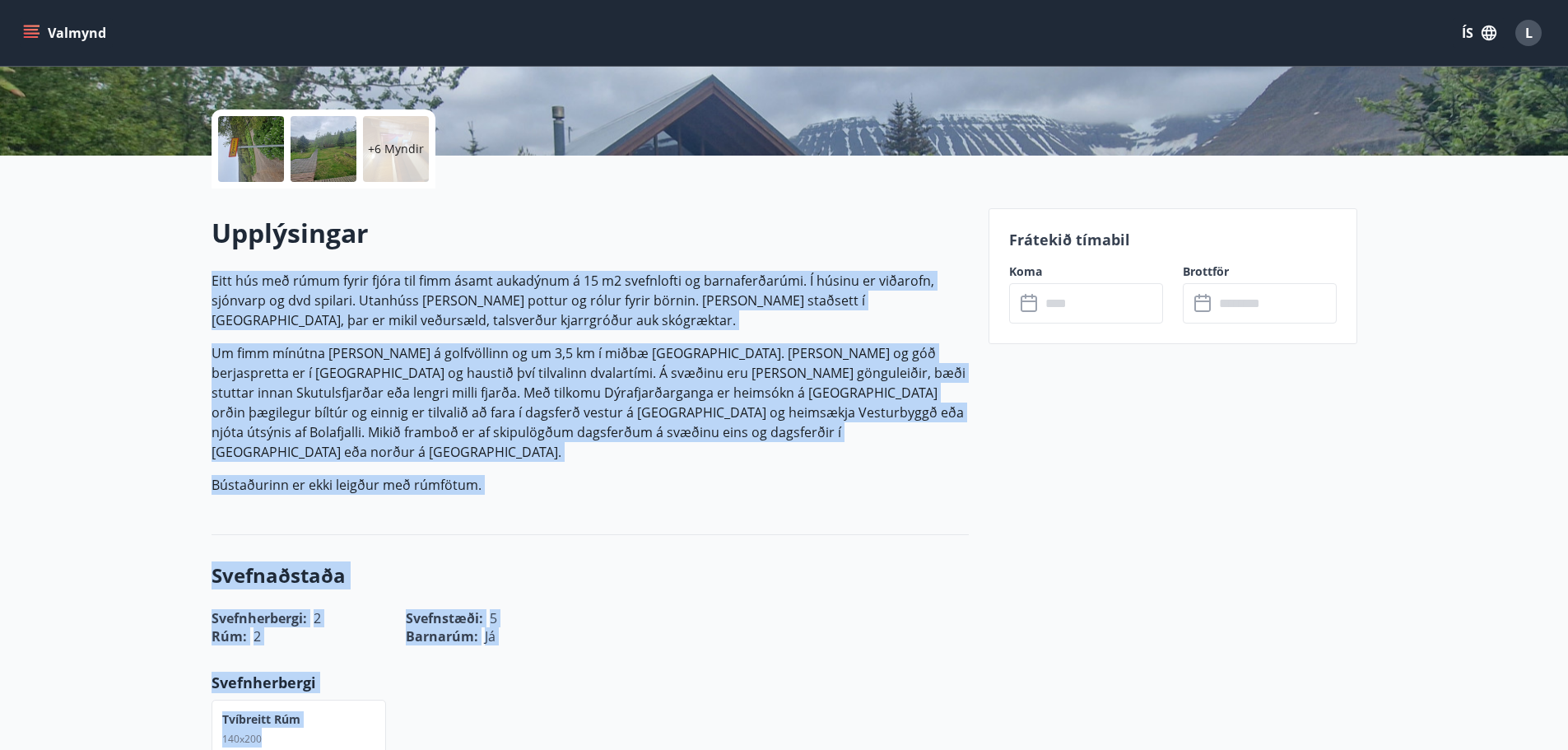
scroll to position [413, 0]
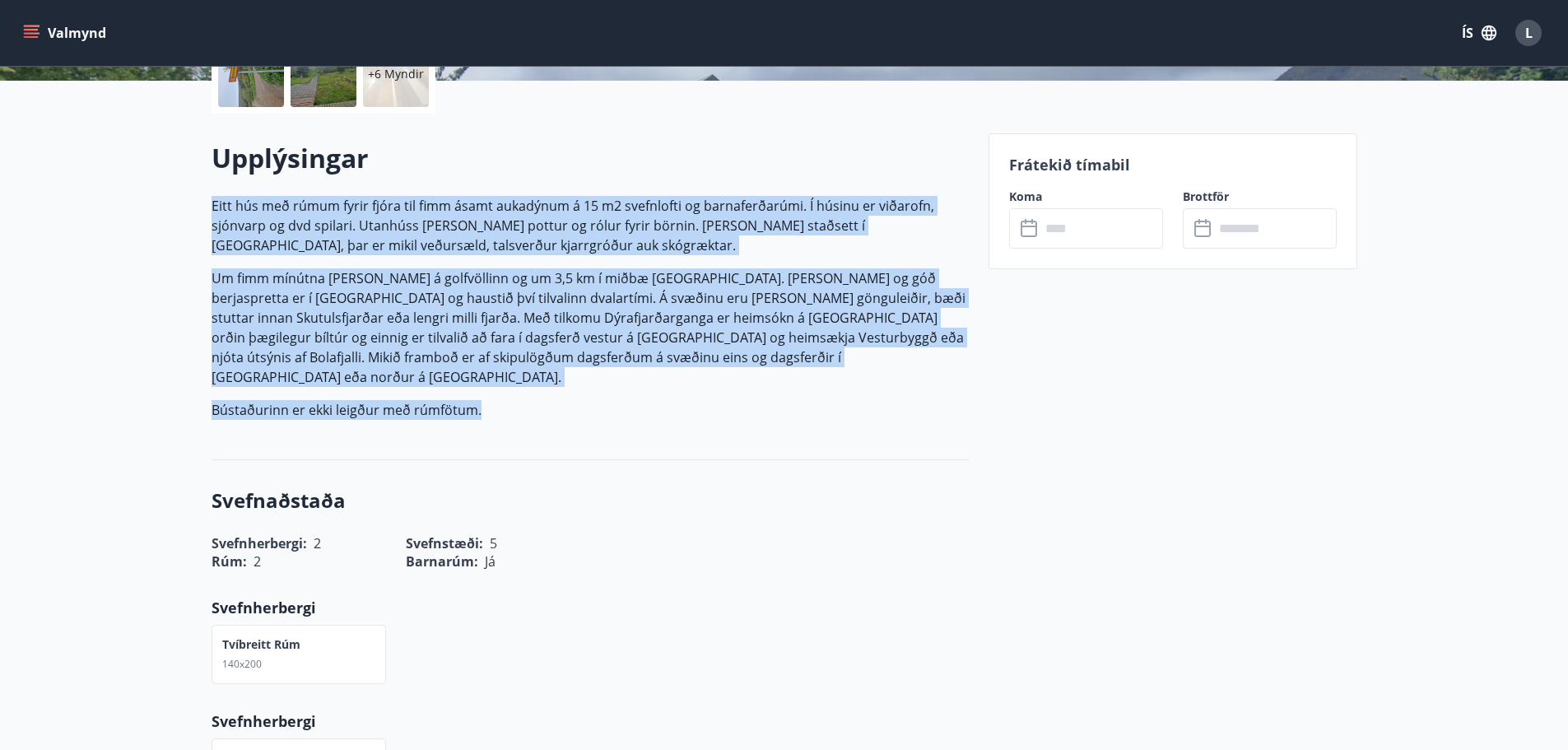
drag, startPoint x: 214, startPoint y: 617, endPoint x: 963, endPoint y: 387, distance: 783.5
click at [963, 387] on p "Eitt hús með rúmum fyrir fjóra til fimm ásamt aukadýnum á 15 m2 svefnlofti og b…" at bounding box center [590, 308] width 757 height 224
copy p "Eitt hús með rúmum fyrir fjóra til fimm ásamt aukadýnum á 15 m2 svefnlofti og b…"
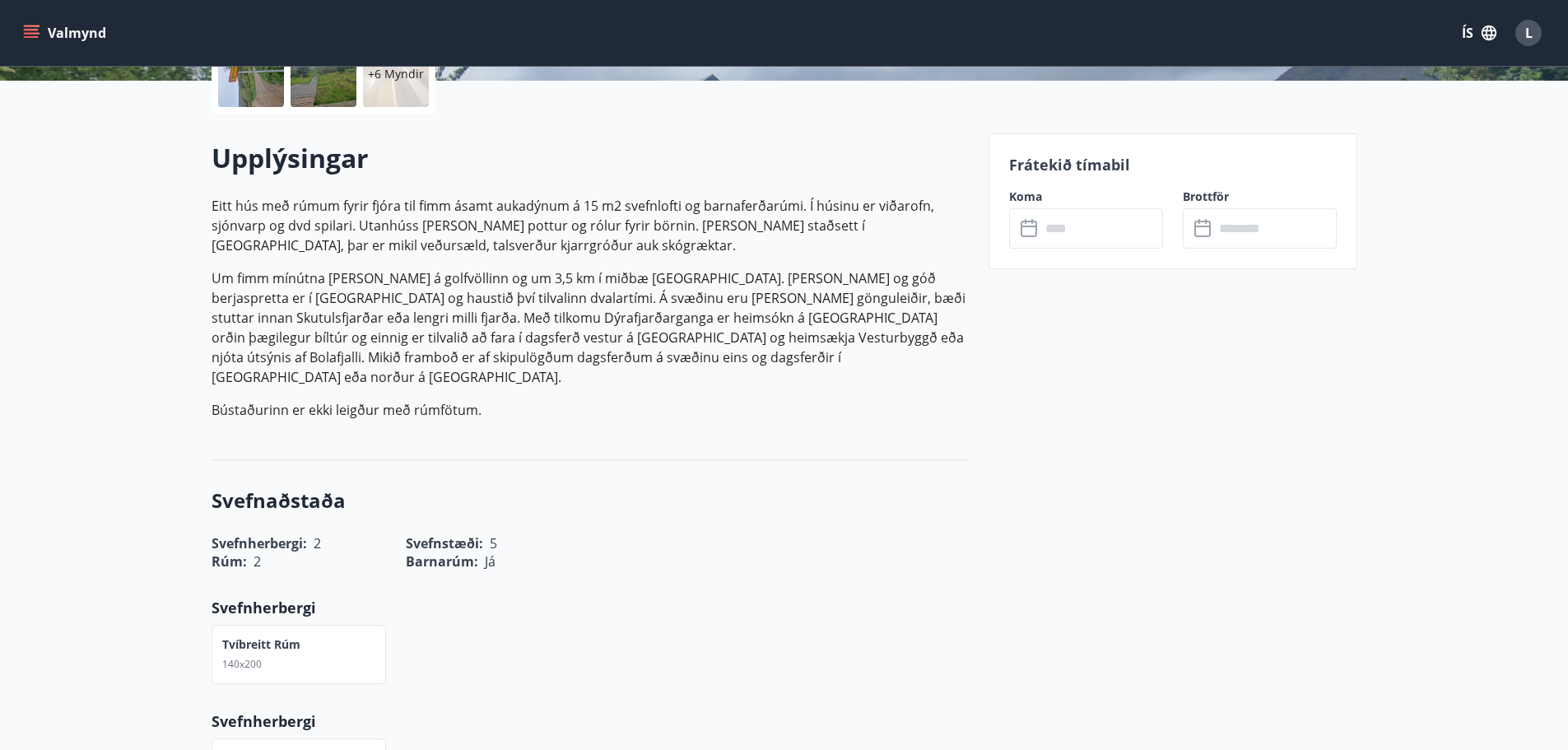
click at [630, 575] on div "Svefnaðstaða Svefnherbergi : 2 Svefnstæði : 5 Rúm : 2 Barnarúm : [PERSON_NAME] …" at bounding box center [590, 642] width 757 height 364
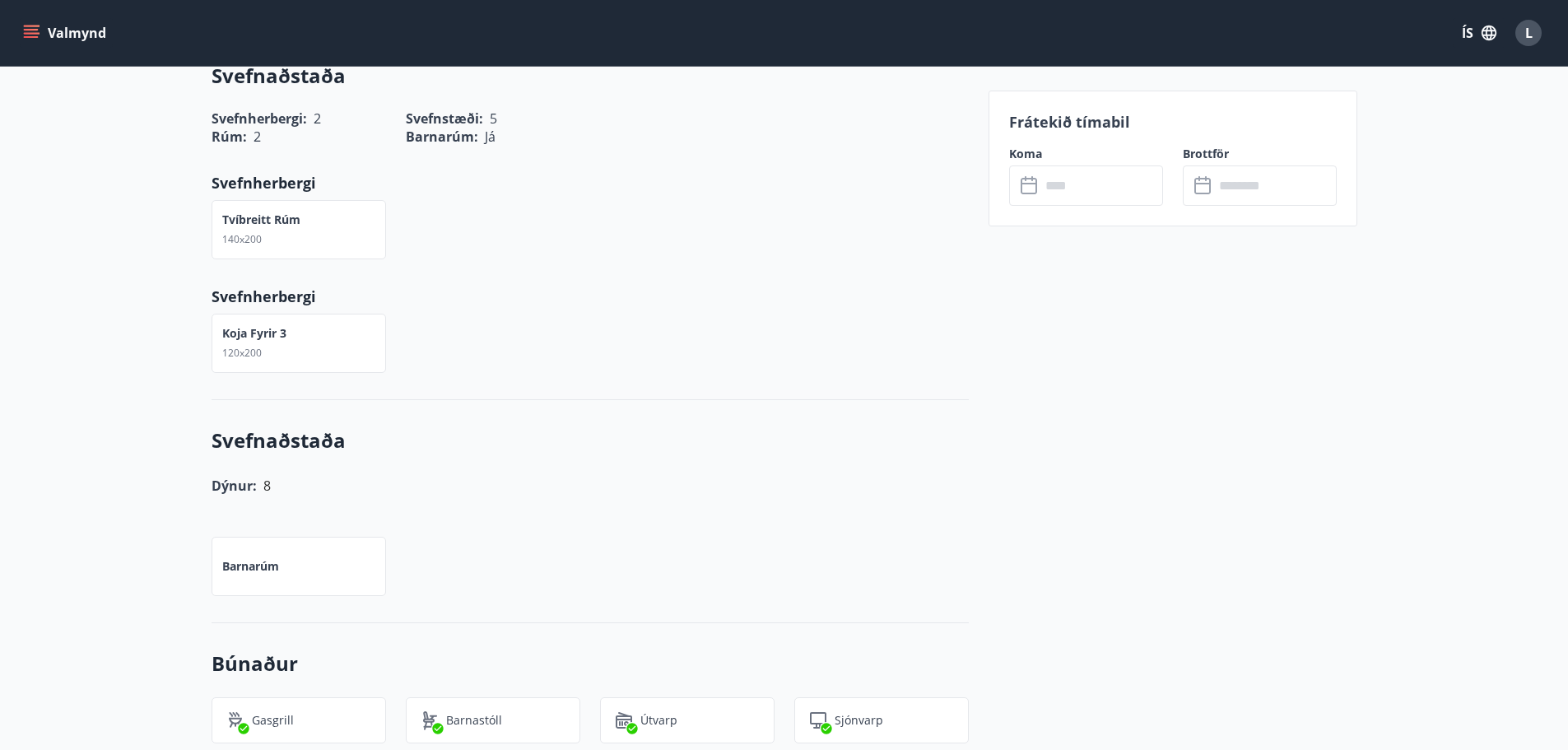
scroll to position [907, 0]
